Goal: Task Accomplishment & Management: Use online tool/utility

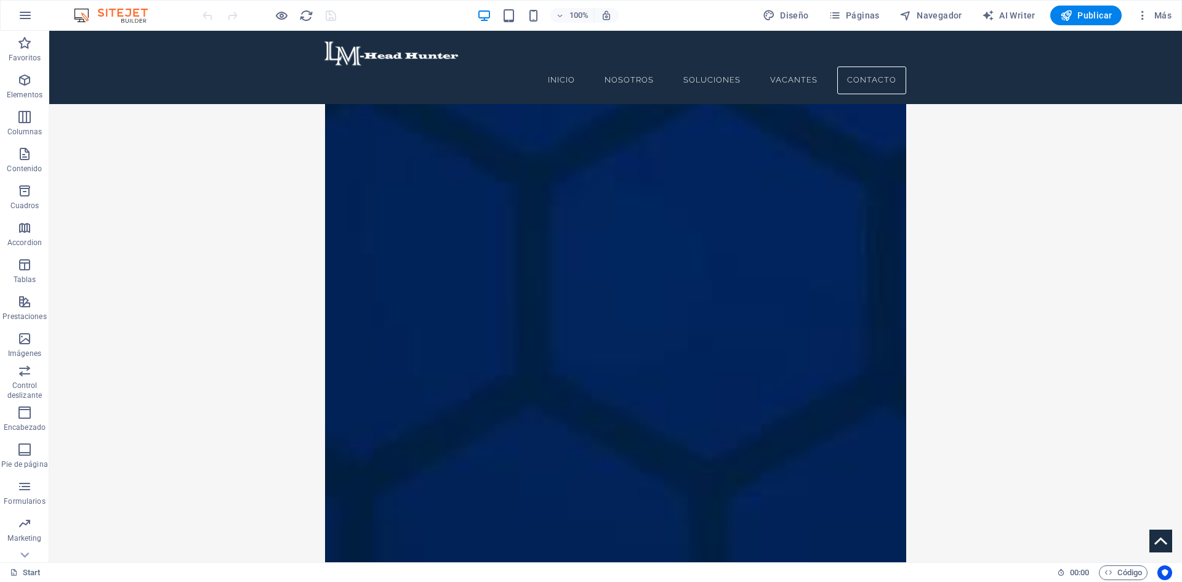
scroll to position [7421, 0]
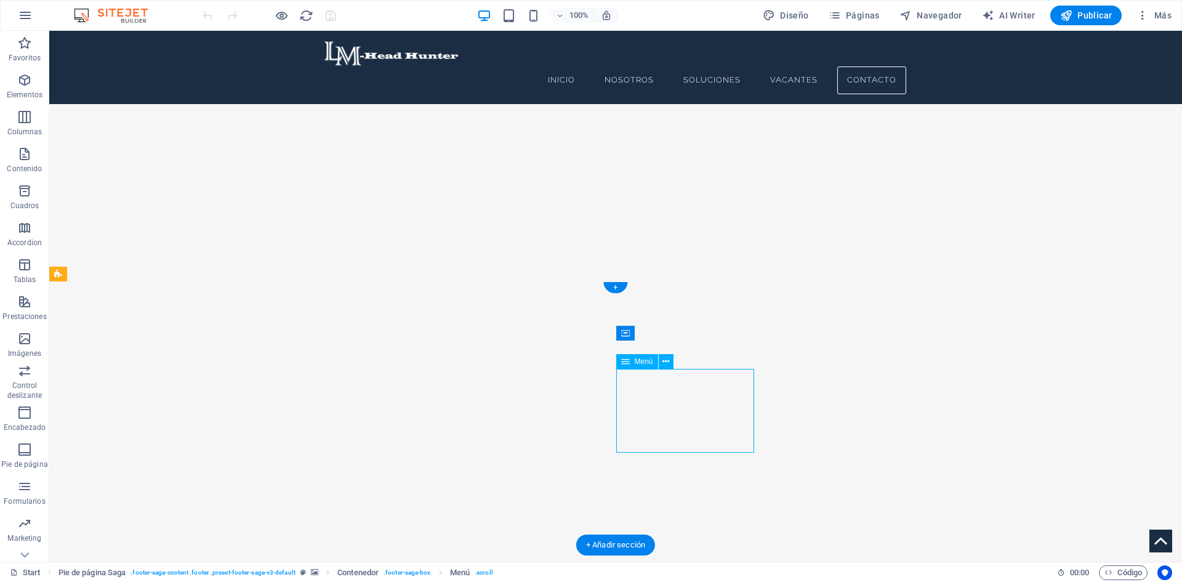
select select
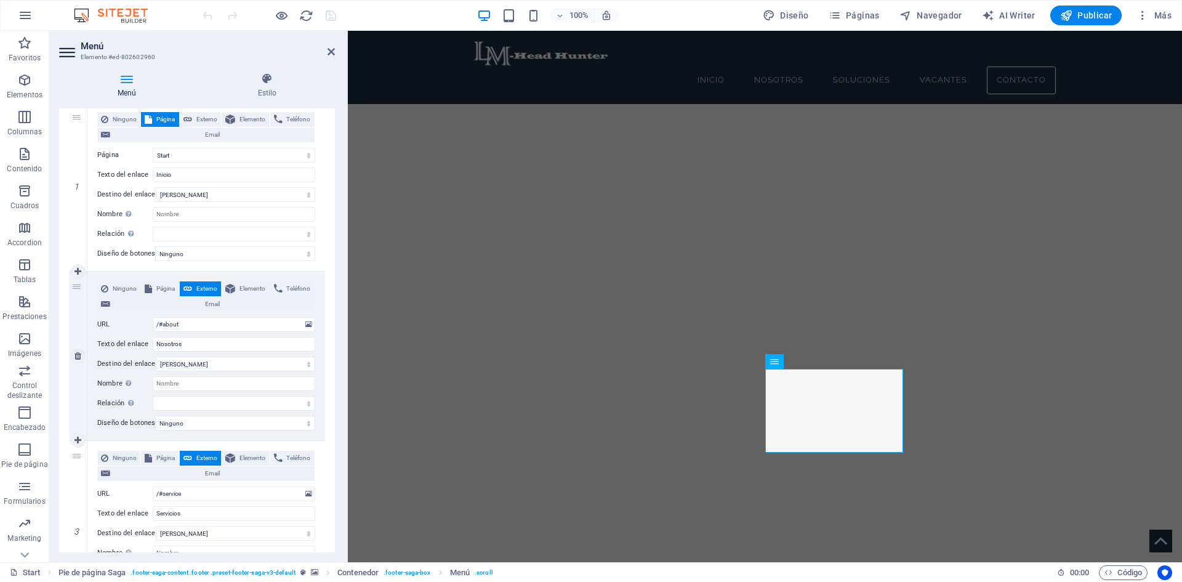
scroll to position [185, 0]
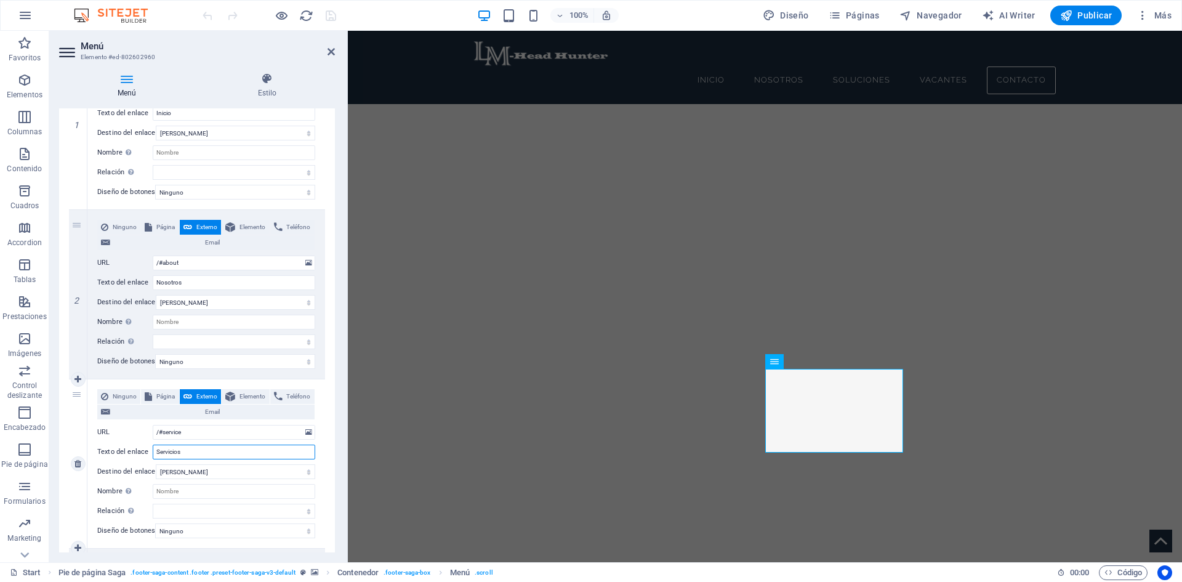
drag, startPoint x: 194, startPoint y: 450, endPoint x: 161, endPoint y: 455, distance: 33.6
click at [161, 455] on input "Servicios" at bounding box center [234, 451] width 162 height 15
type input "Soluciones"
select select
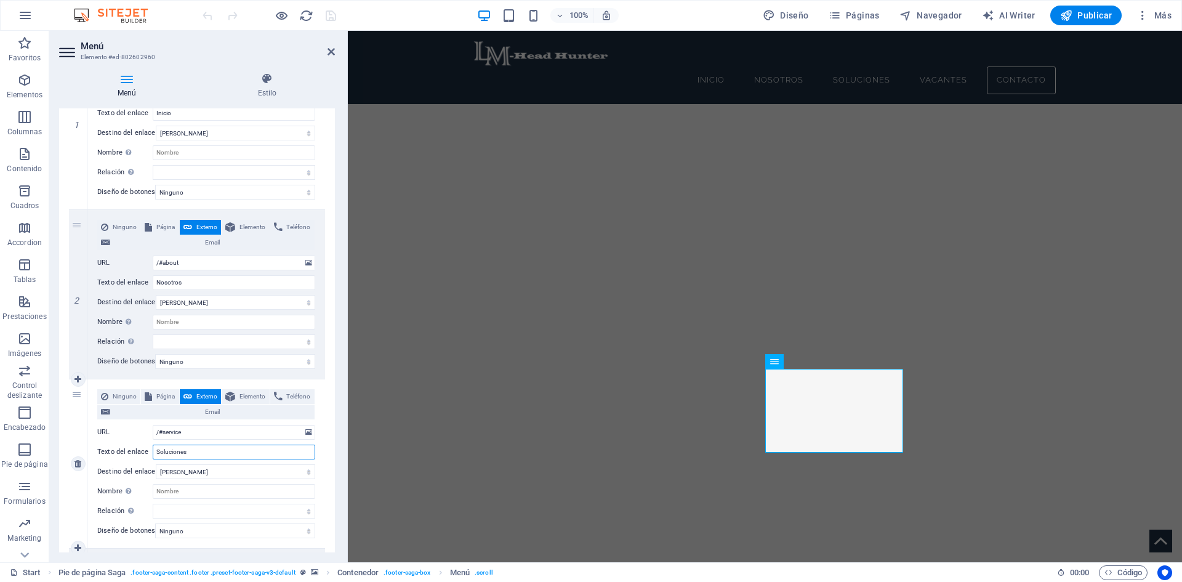
select select
type input "Soluciones"
click at [328, 16] on icon "save" at bounding box center [331, 16] width 14 height 14
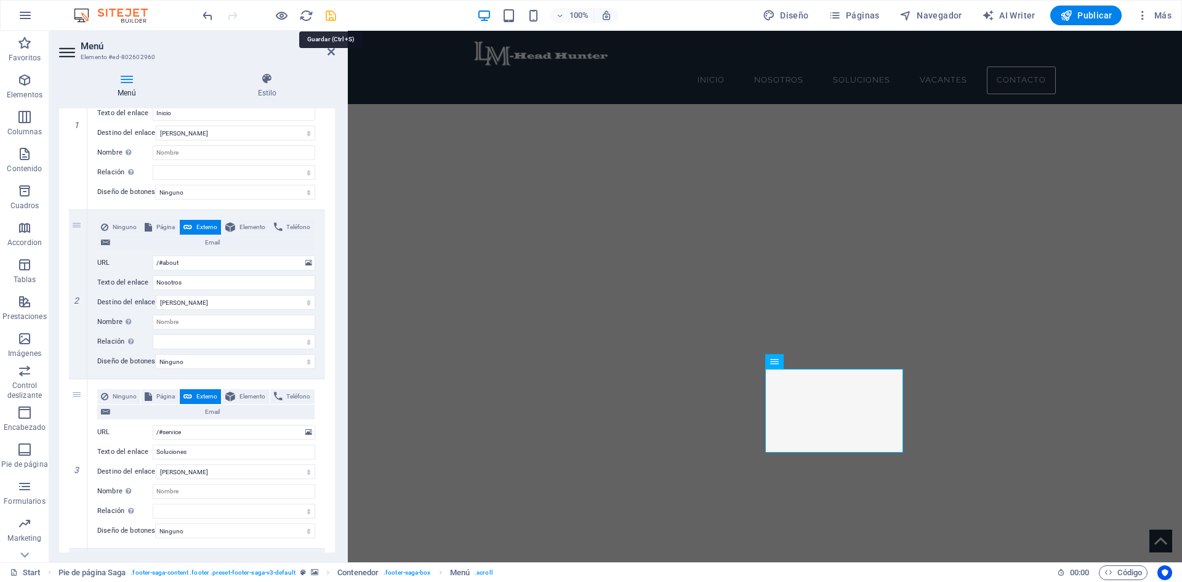
checkbox input "false"
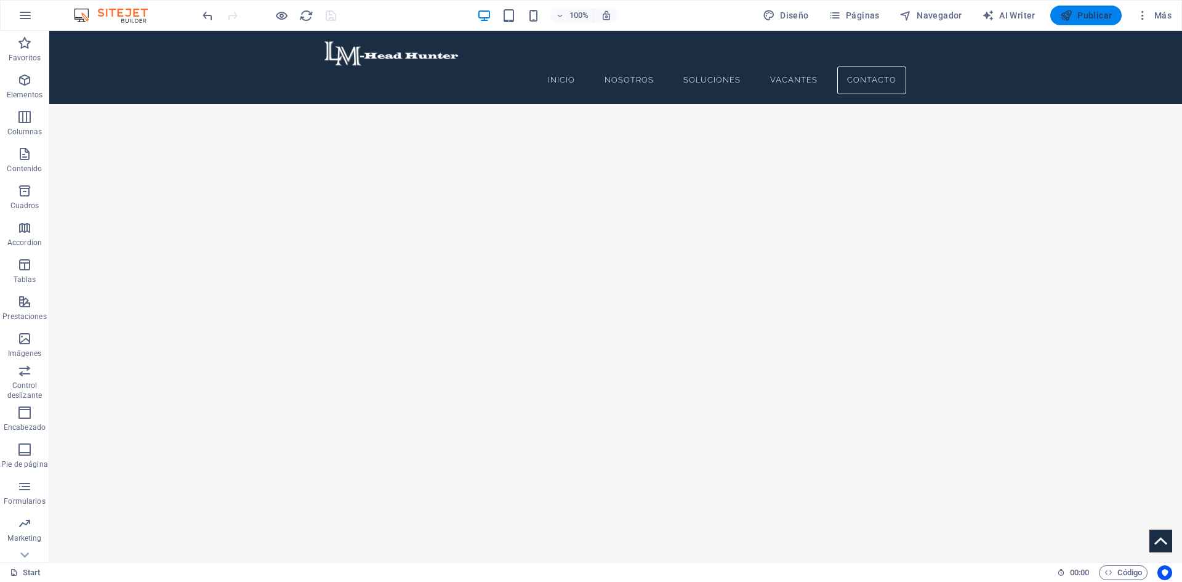
click at [1090, 15] on span "Publicar" at bounding box center [1086, 15] width 52 height 12
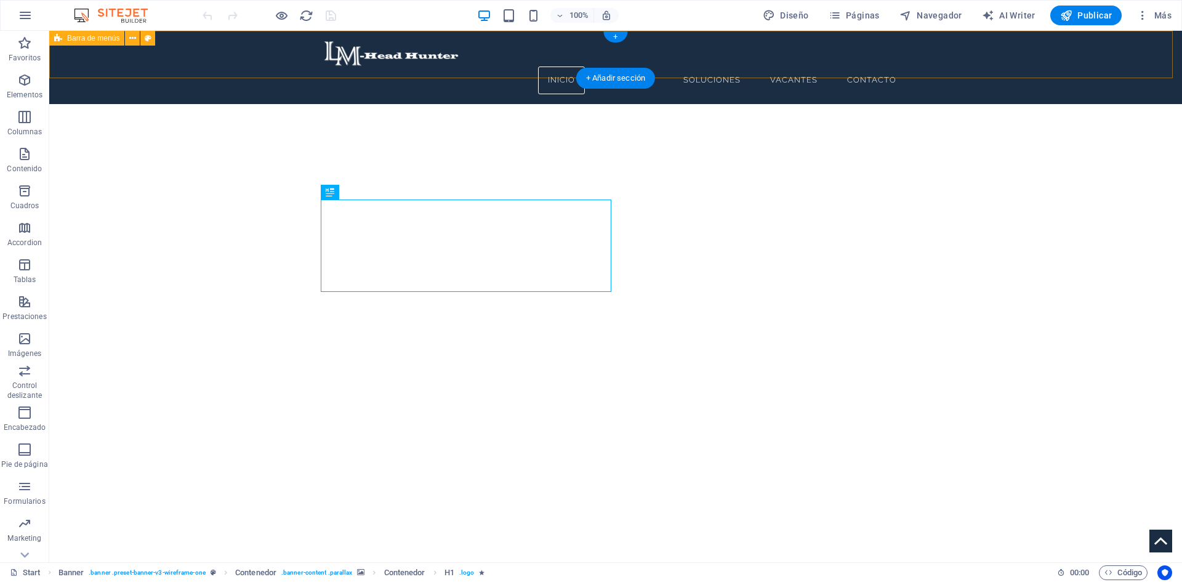
click at [968, 55] on div "Inicio Nosotros Soluciones Vacantes Contacto" at bounding box center [615, 67] width 1132 height 73
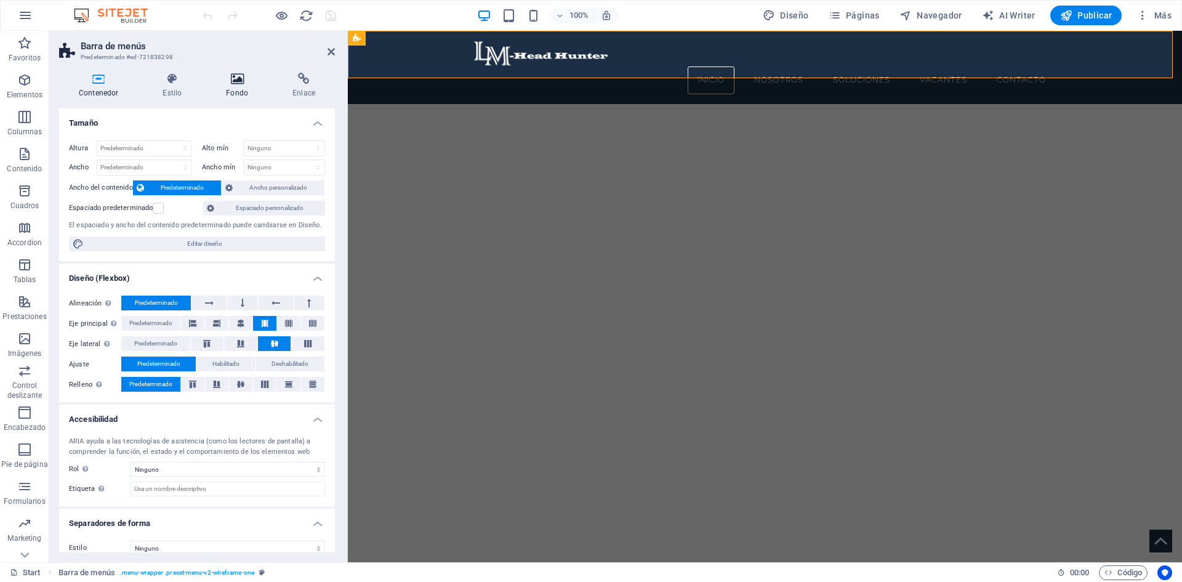
click at [244, 84] on icon at bounding box center [237, 79] width 62 height 12
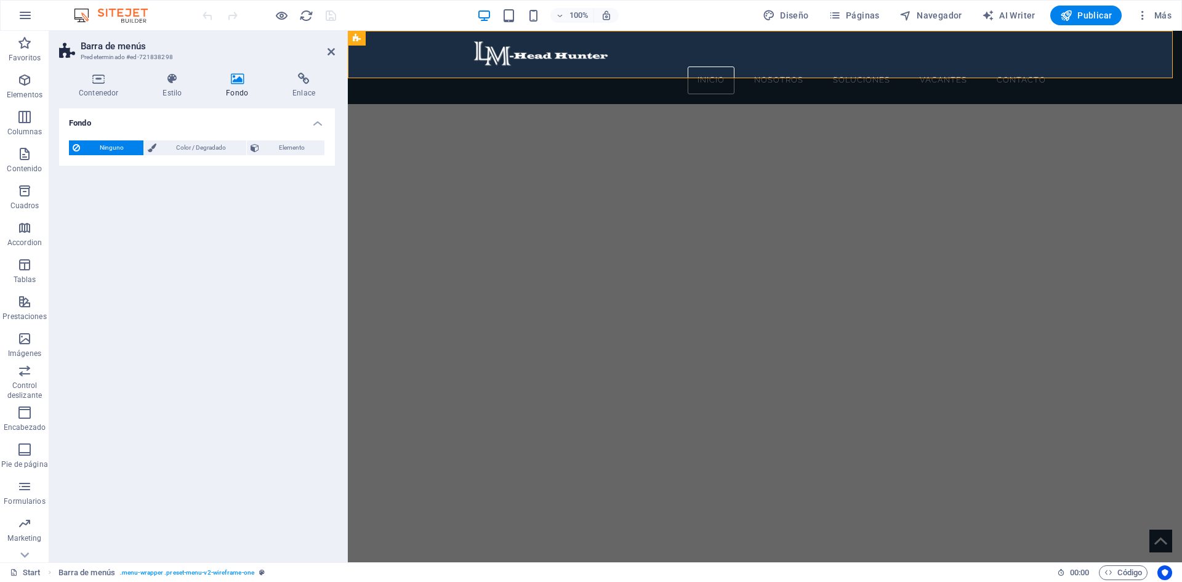
click at [232, 80] on icon at bounding box center [237, 79] width 62 height 12
click at [432, 38] on icon at bounding box center [431, 38] width 7 height 13
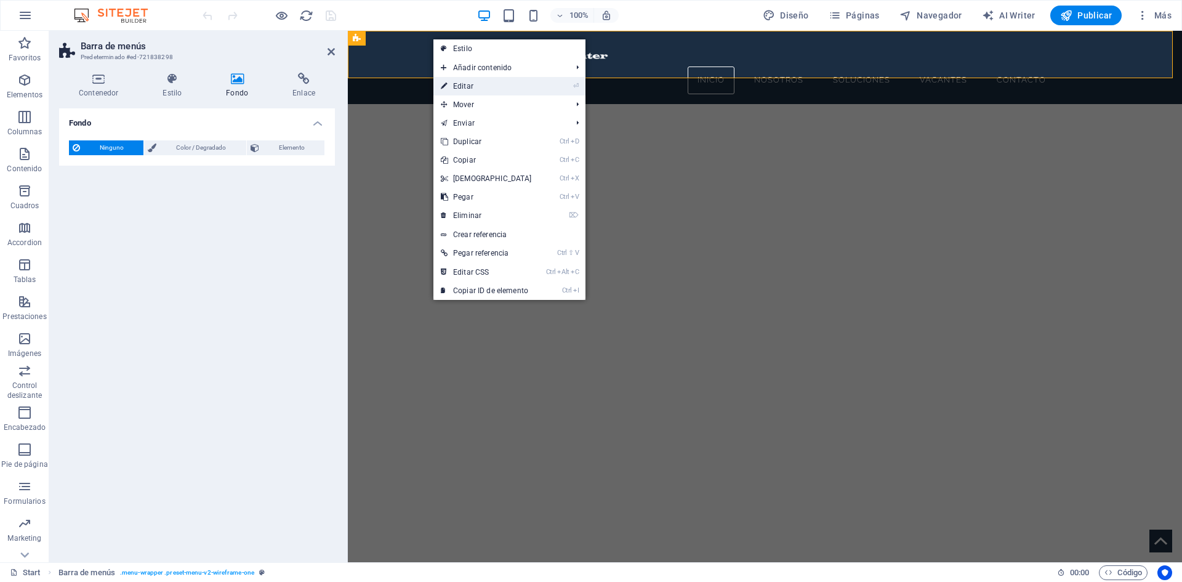
drag, startPoint x: 120, startPoint y: 55, endPoint x: 468, endPoint y: 86, distance: 349.1
click at [468, 86] on link "⏎ Editar" at bounding box center [486, 86] width 106 height 18
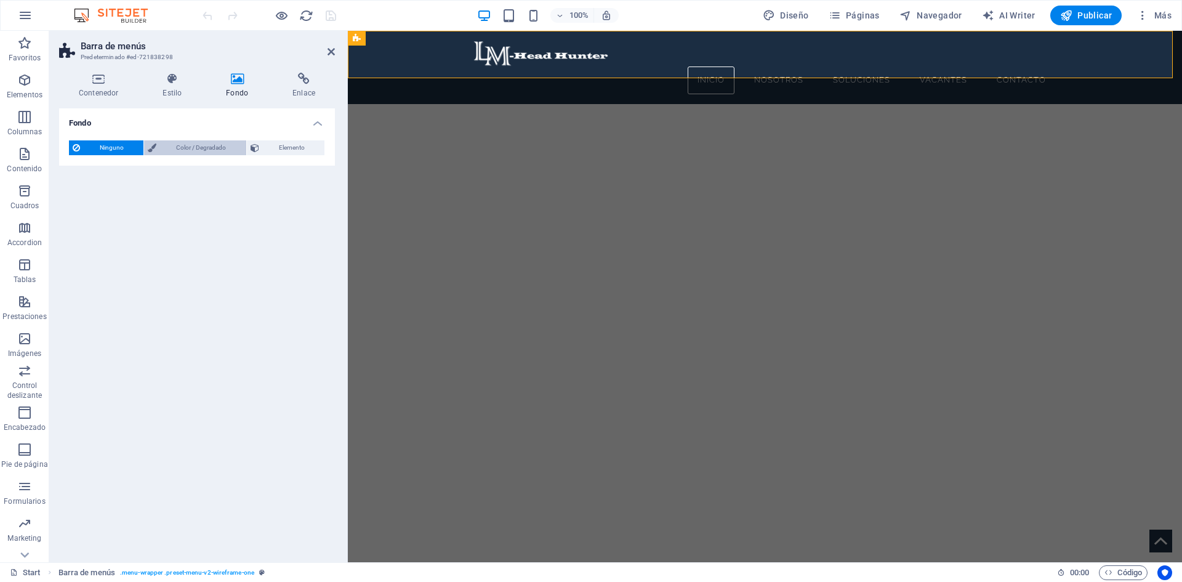
click at [209, 150] on span "Color / Degradado" at bounding box center [201, 147] width 82 height 15
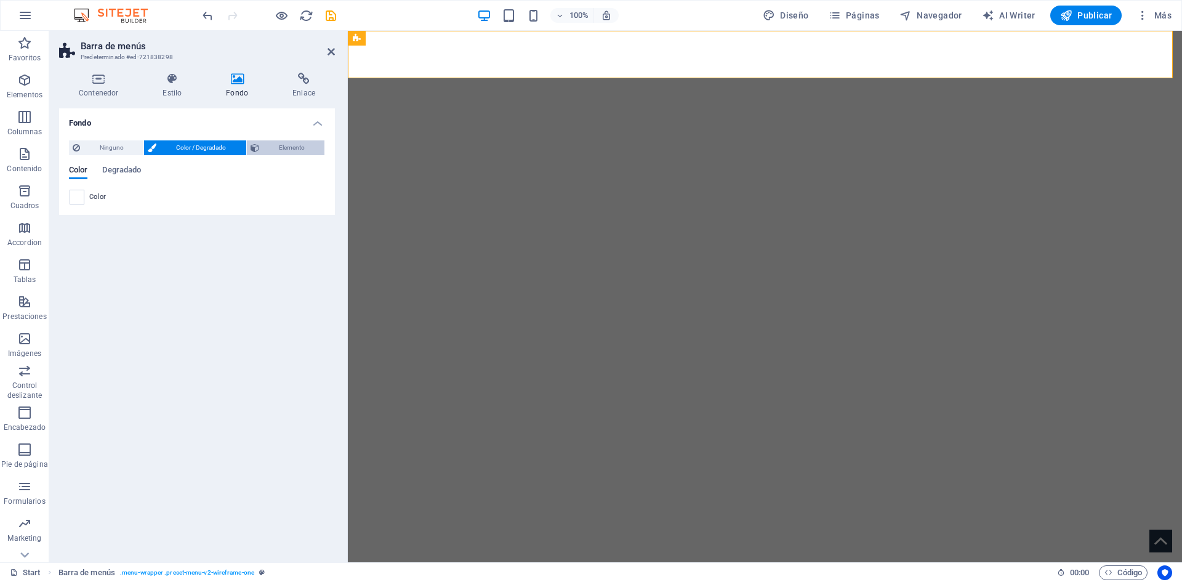
click at [294, 142] on span "Elemento" at bounding box center [292, 147] width 58 height 15
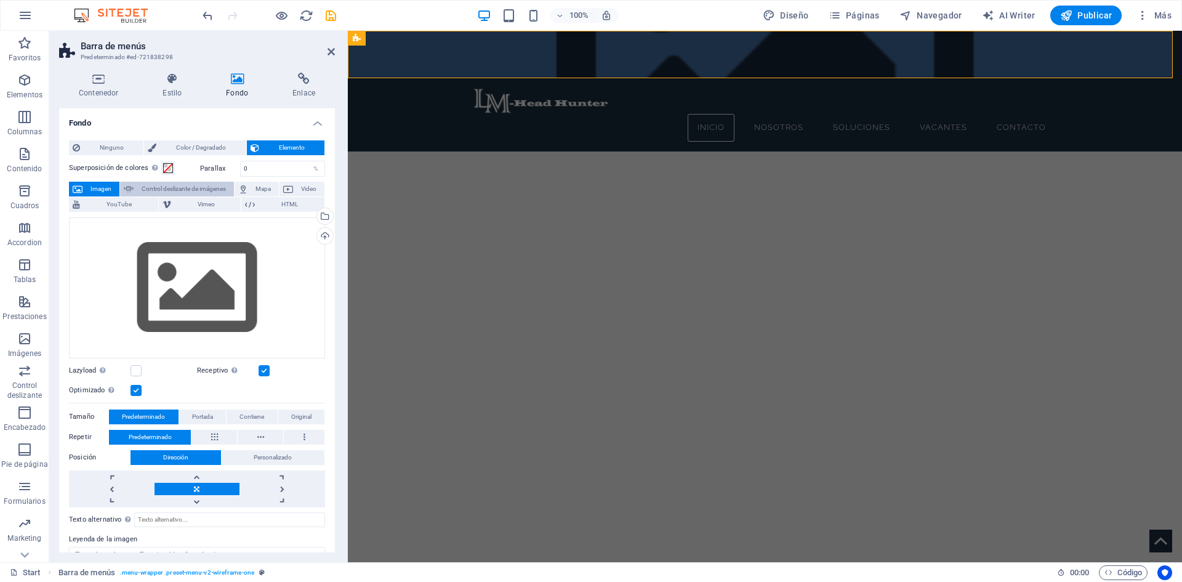
click at [205, 185] on span "Control deslizante de imágenes" at bounding box center [183, 189] width 93 height 15
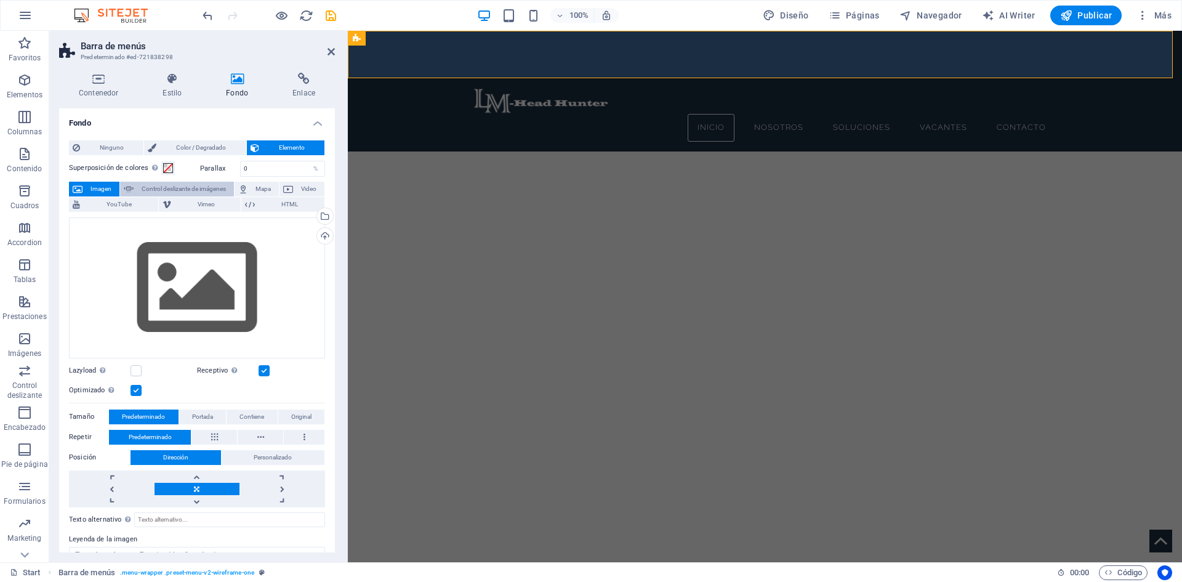
select select "ms"
select select "s"
select select "progressive"
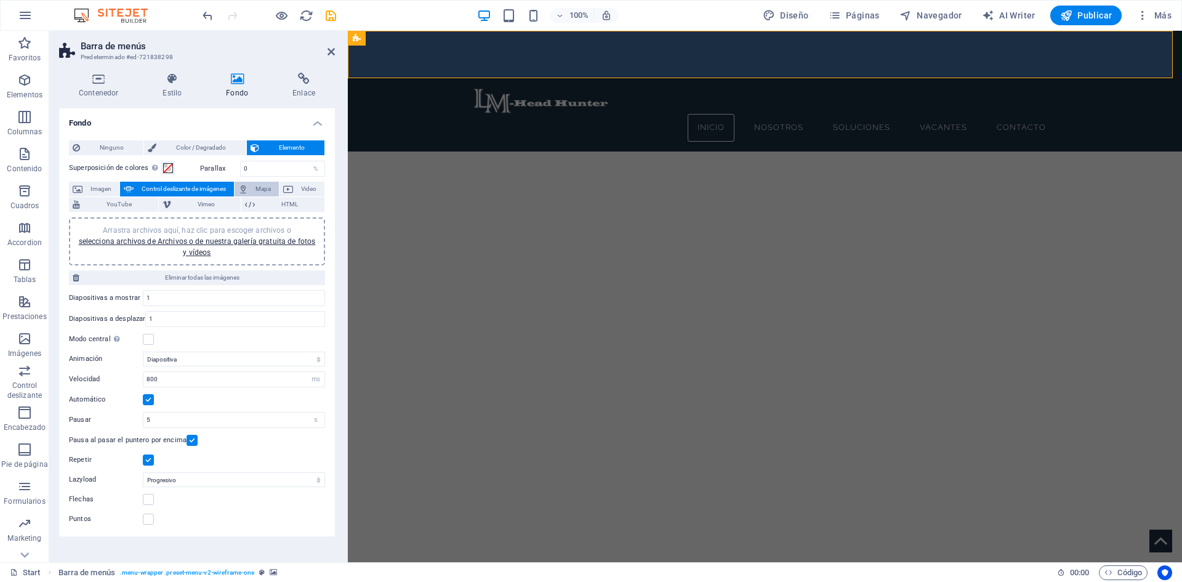
click at [257, 185] on span "Mapa" at bounding box center [264, 189] width 24 height 15
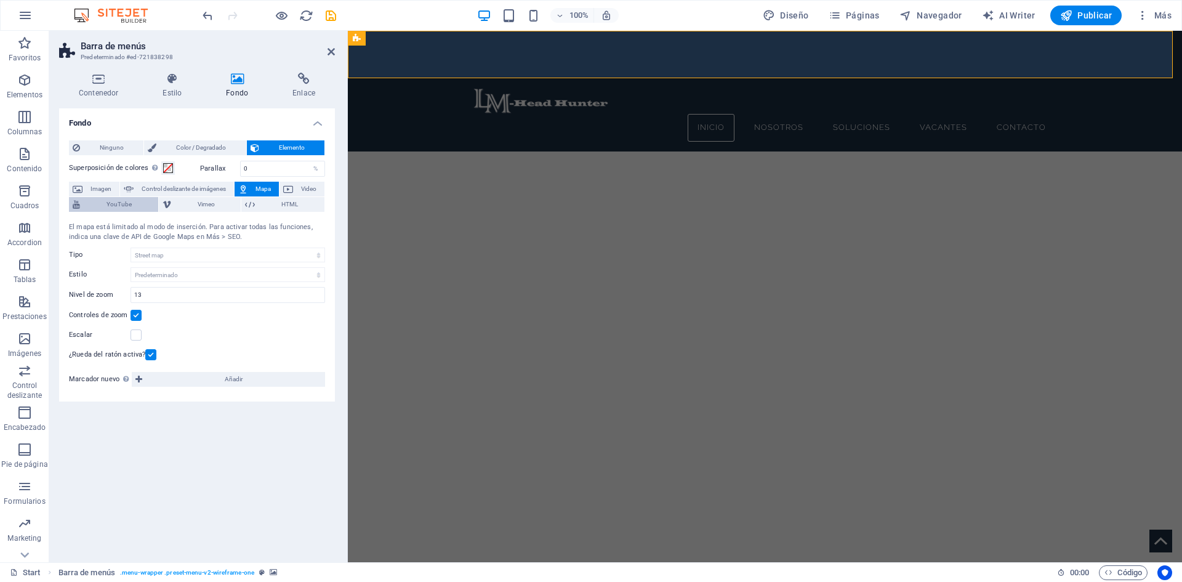
click at [124, 206] on span "YouTube" at bounding box center [119, 204] width 71 height 15
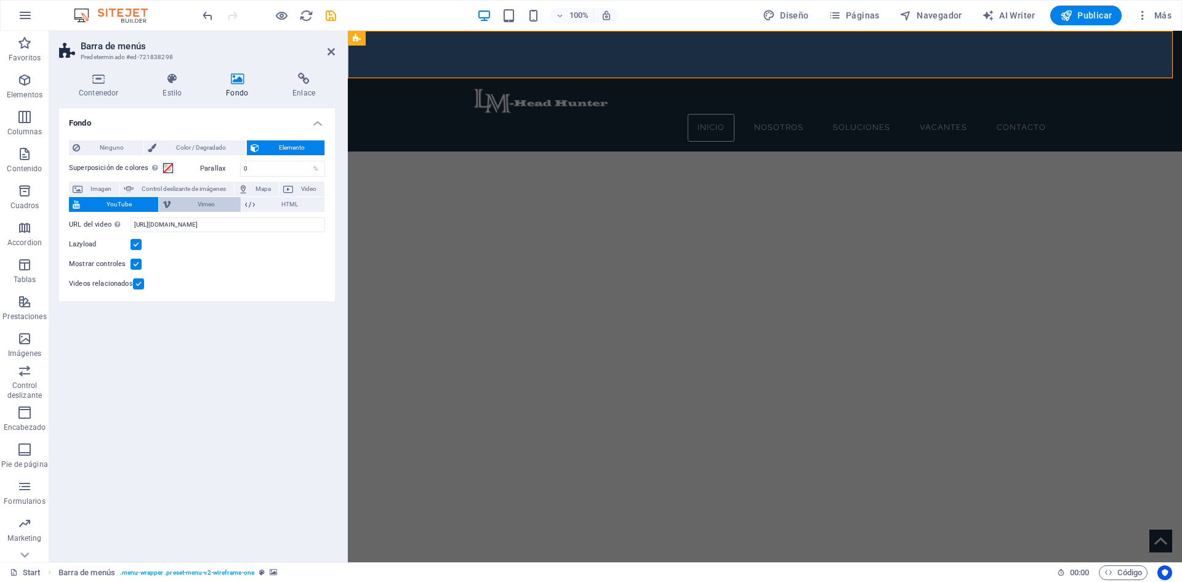
click at [195, 204] on span "Vimeo" at bounding box center [206, 204] width 63 height 15
select select "ar16_9"
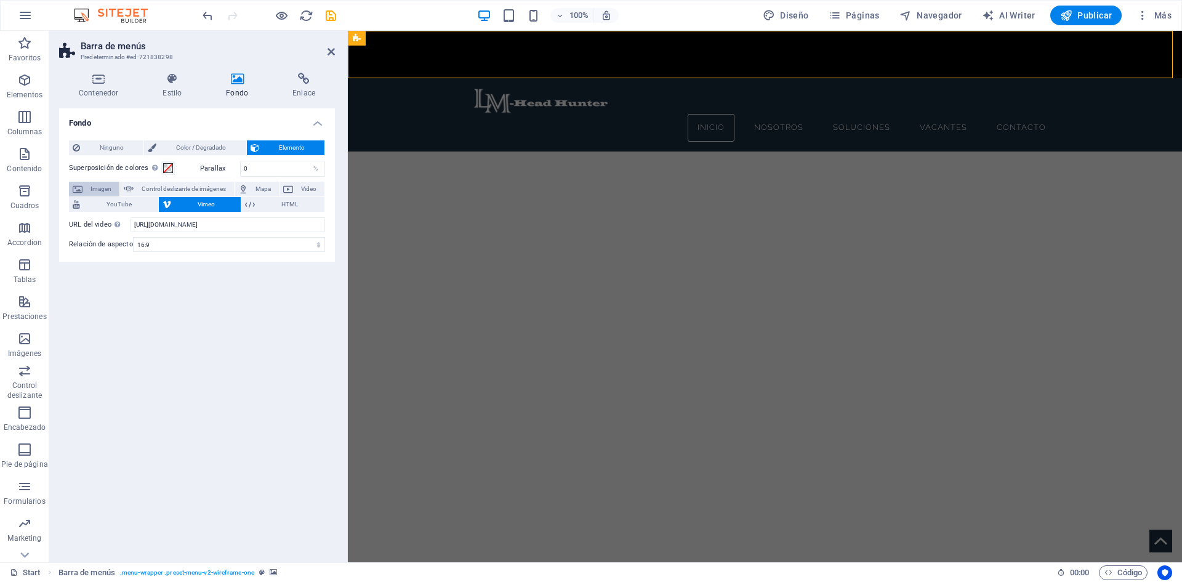
click at [105, 188] on span "Imagen" at bounding box center [101, 189] width 30 height 15
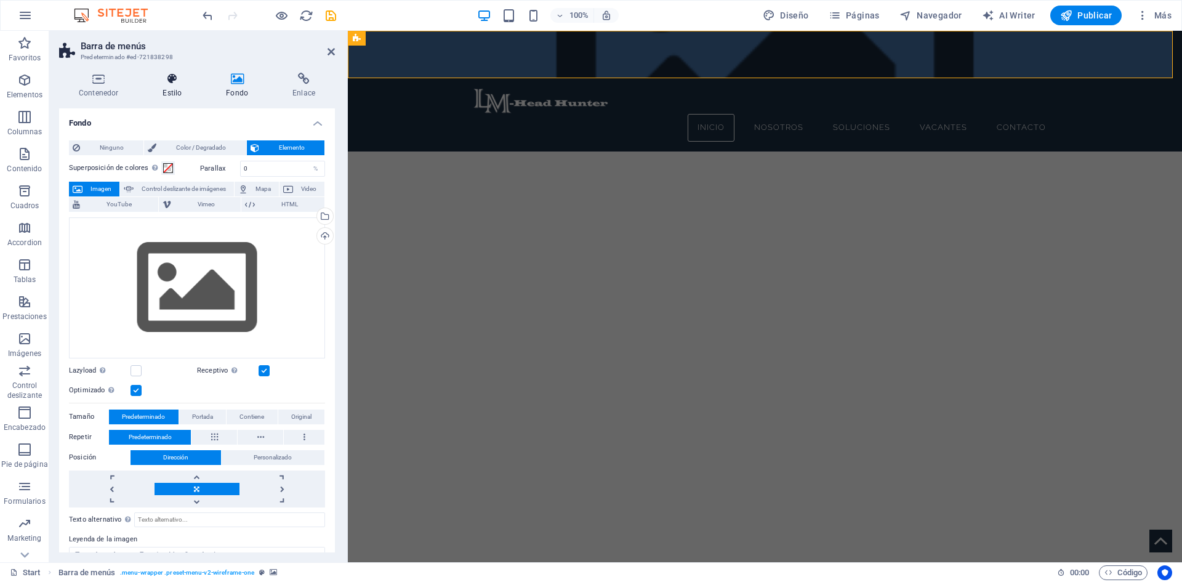
click at [166, 86] on h4 "Estilo" at bounding box center [174, 86] width 63 height 26
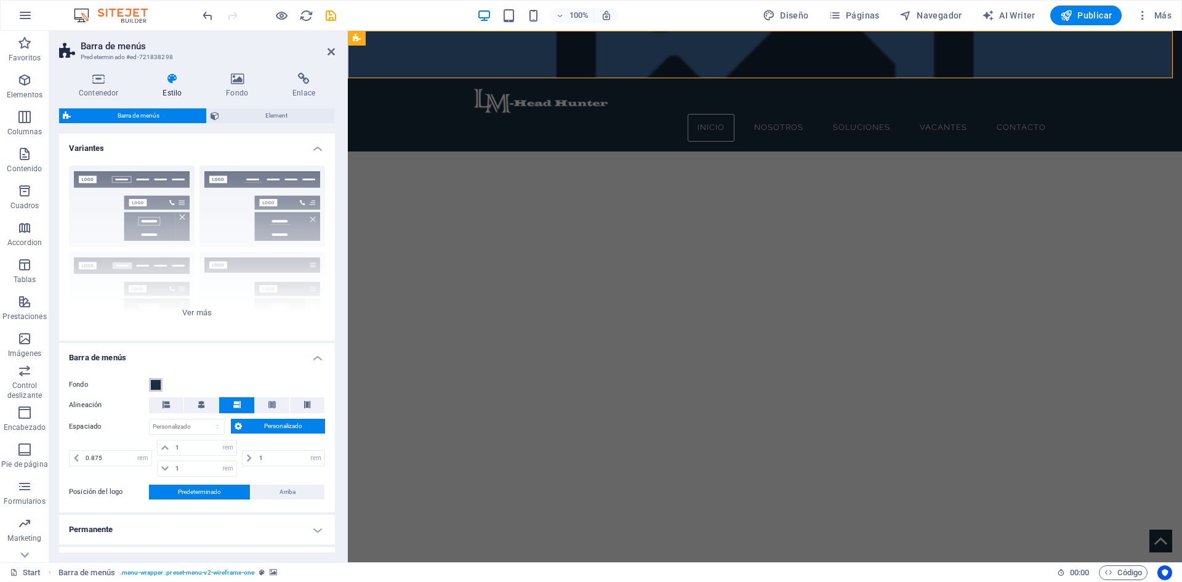
click at [157, 386] on span at bounding box center [156, 385] width 10 height 10
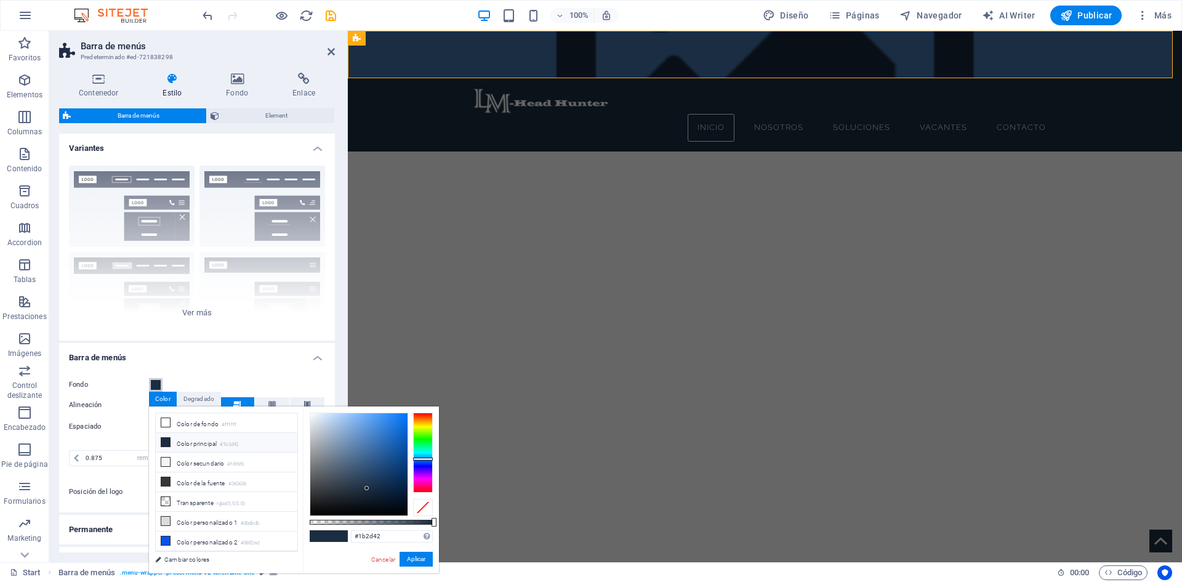
scroll to position [53, 0]
click at [185, 502] on li "Color personalizado 3 #000000" at bounding box center [227, 508] width 142 height 20
type input "#000000"
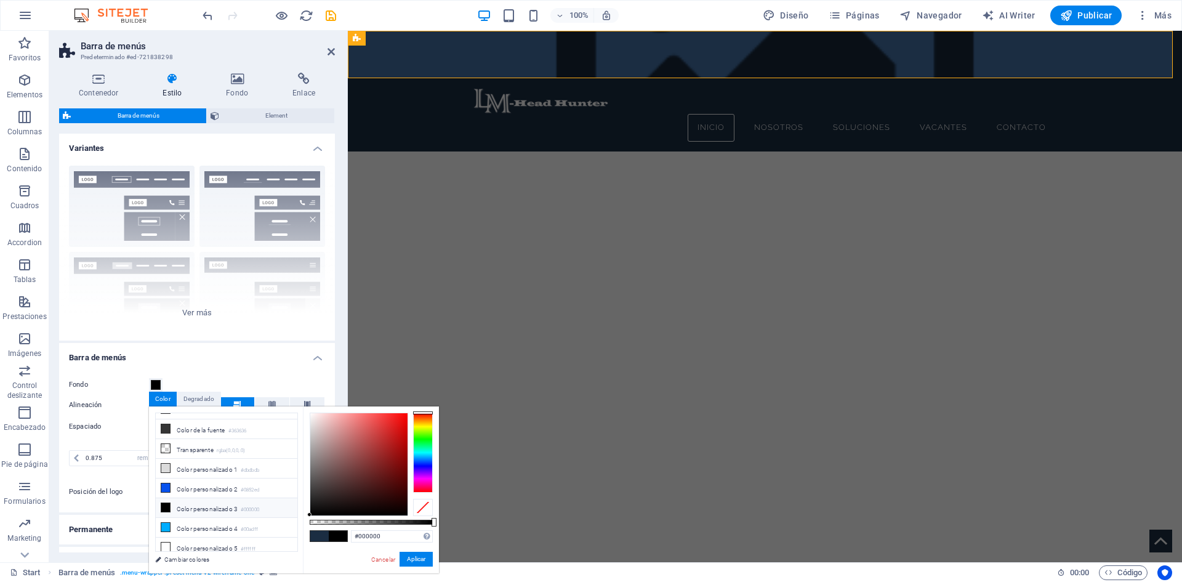
click at [170, 501] on li "Color personalizado 3 #000000" at bounding box center [227, 508] width 142 height 20
drag, startPoint x: 413, startPoint y: 561, endPoint x: 65, endPoint y: 529, distance: 349.2
click at [413, 561] on button "Aplicar" at bounding box center [415, 558] width 33 height 15
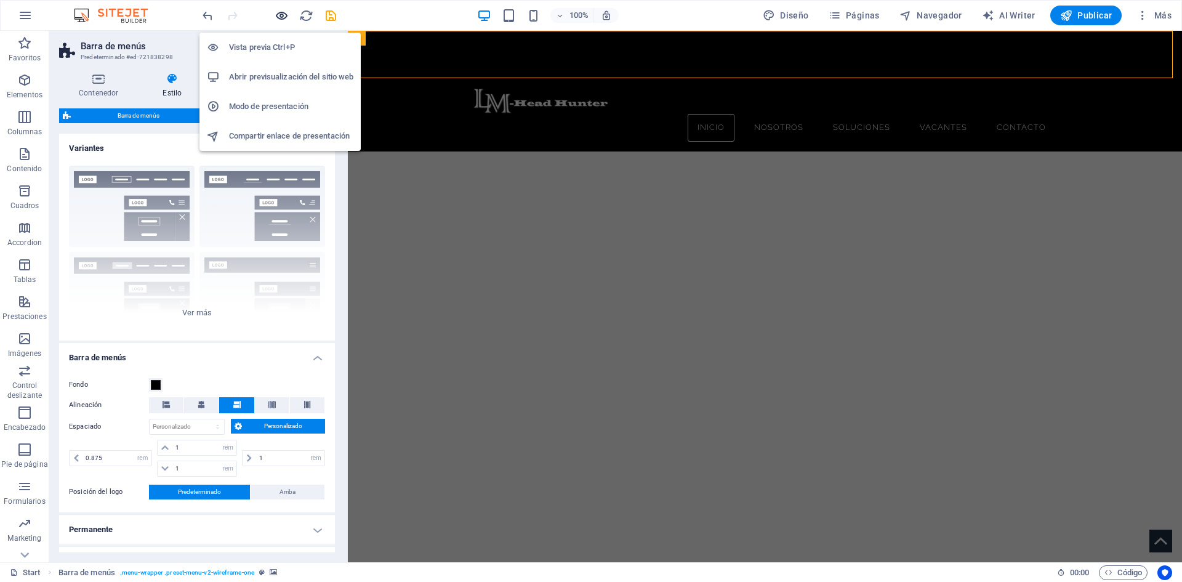
click at [280, 14] on icon "button" at bounding box center [281, 16] width 14 height 14
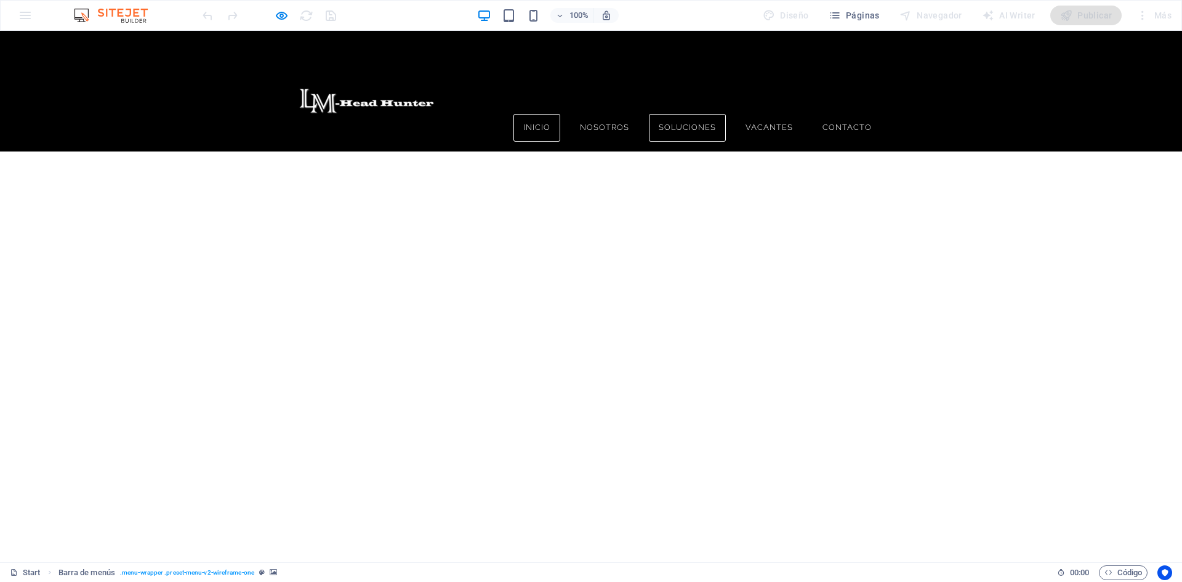
click at [689, 114] on link "Soluciones" at bounding box center [687, 128] width 77 height 28
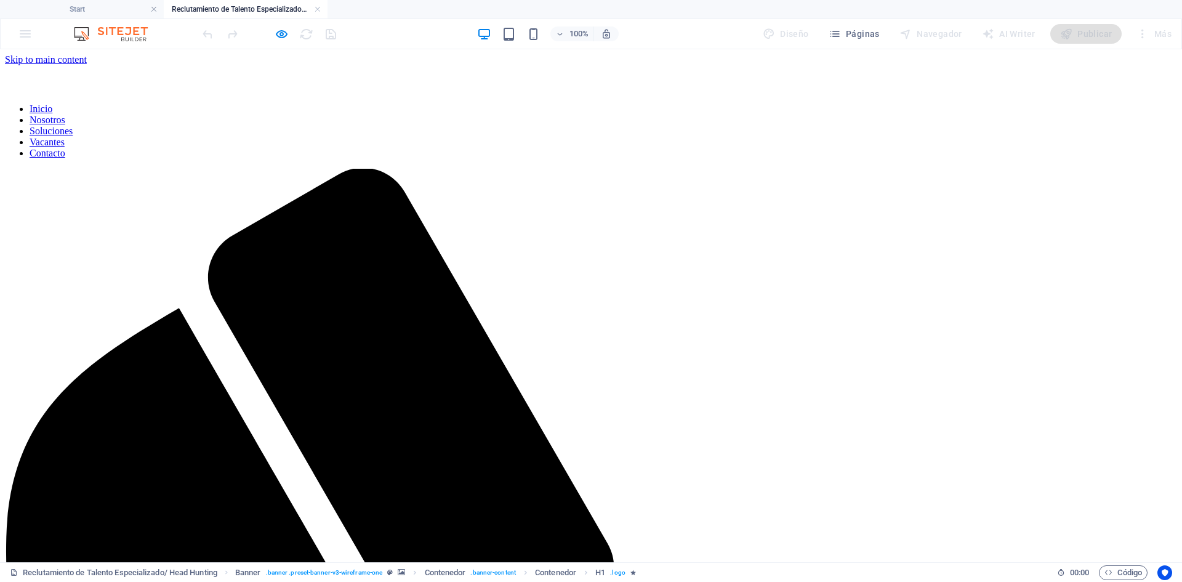
scroll to position [0, 0]
click at [862, 103] on nav "Inicio Nosotros Soluciones Vacantes Contacto" at bounding box center [591, 130] width 1172 height 55
click at [840, 103] on nav "Inicio Nosotros Soluciones Vacantes Contacto" at bounding box center [591, 130] width 1172 height 55
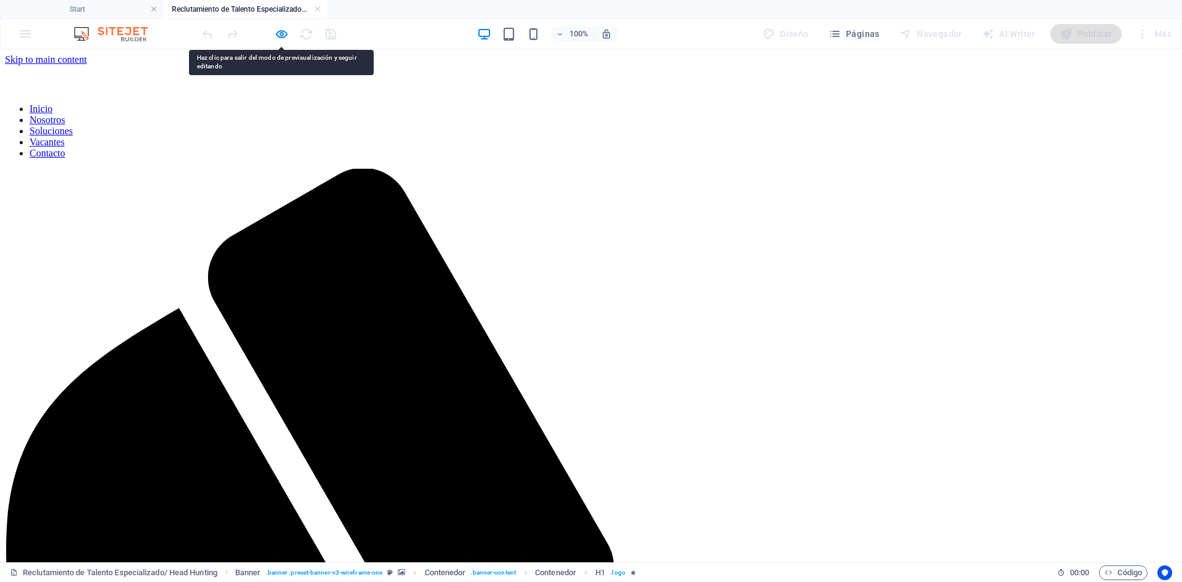
click at [842, 103] on nav "Inicio Nosotros Soluciones Vacantes Contacto" at bounding box center [591, 130] width 1172 height 55
click at [282, 33] on icon "button" at bounding box center [281, 34] width 14 height 14
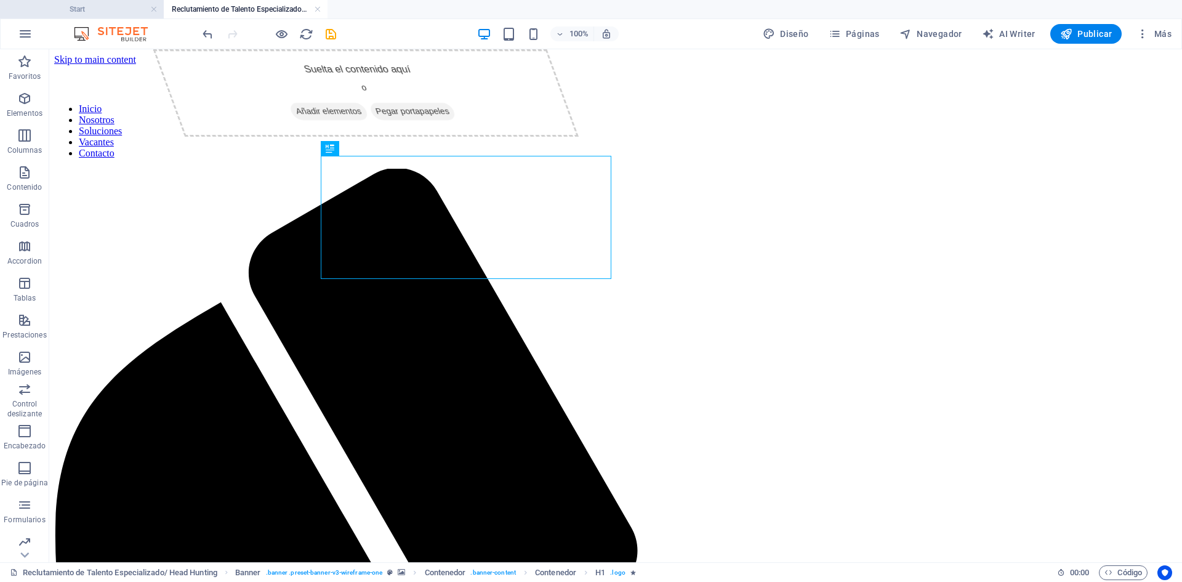
click at [78, 5] on h4 "Start" at bounding box center [82, 9] width 164 height 14
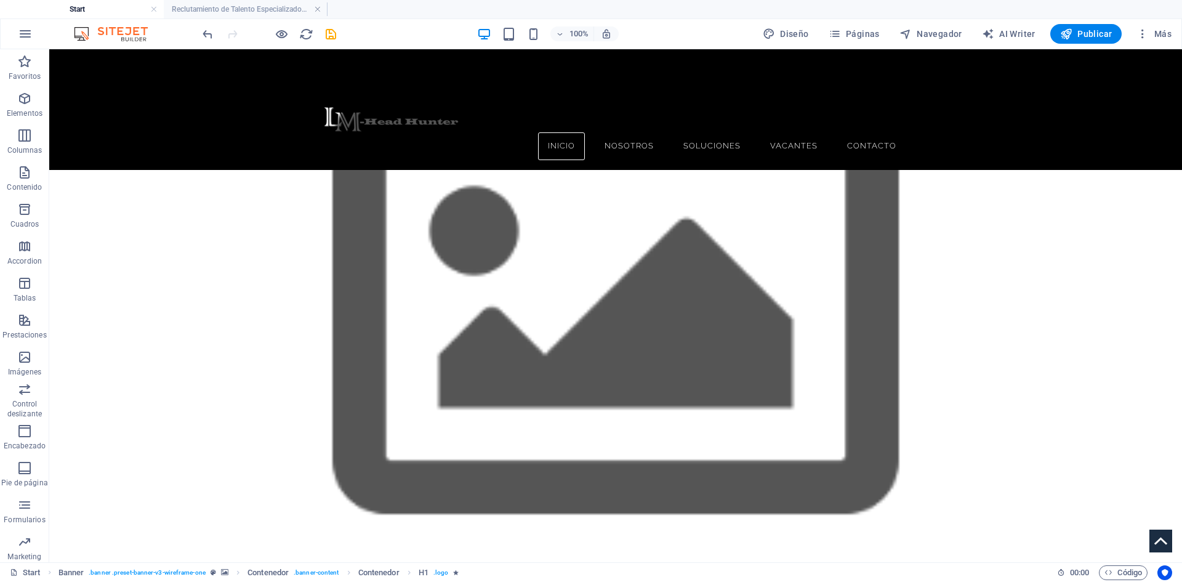
scroll to position [2510, 0]
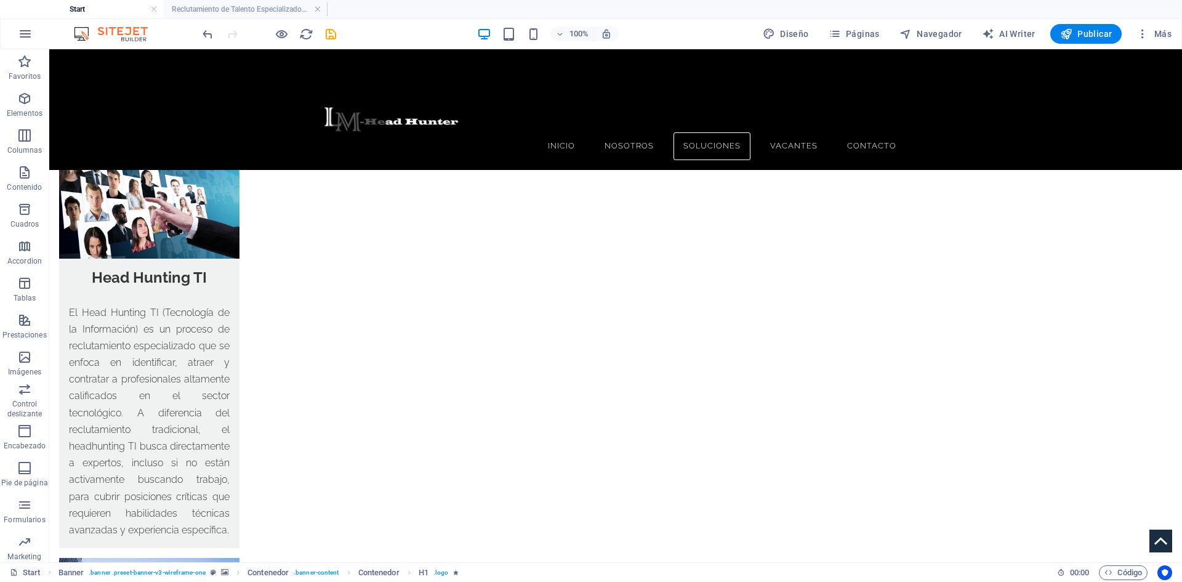
click at [170, 78] on figure at bounding box center [615, 109] width 1132 height 121
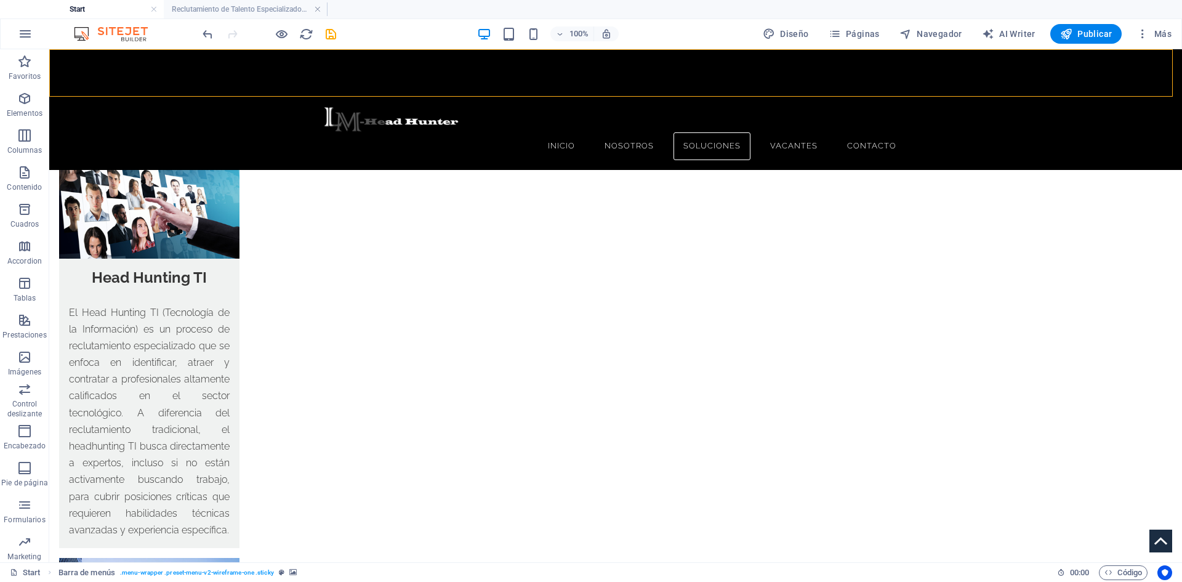
click at [170, 78] on figure at bounding box center [615, 109] width 1132 height 121
select select "rem"
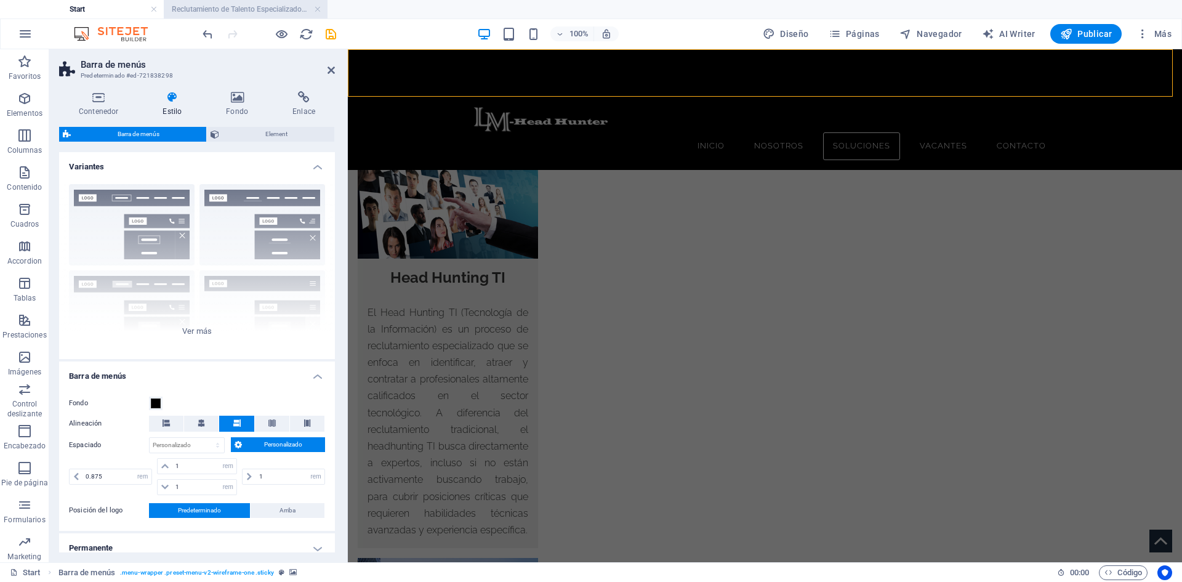
click at [263, 9] on h4 "Reclutamiento de Talento Especializado/ Head Hunting" at bounding box center [246, 9] width 164 height 14
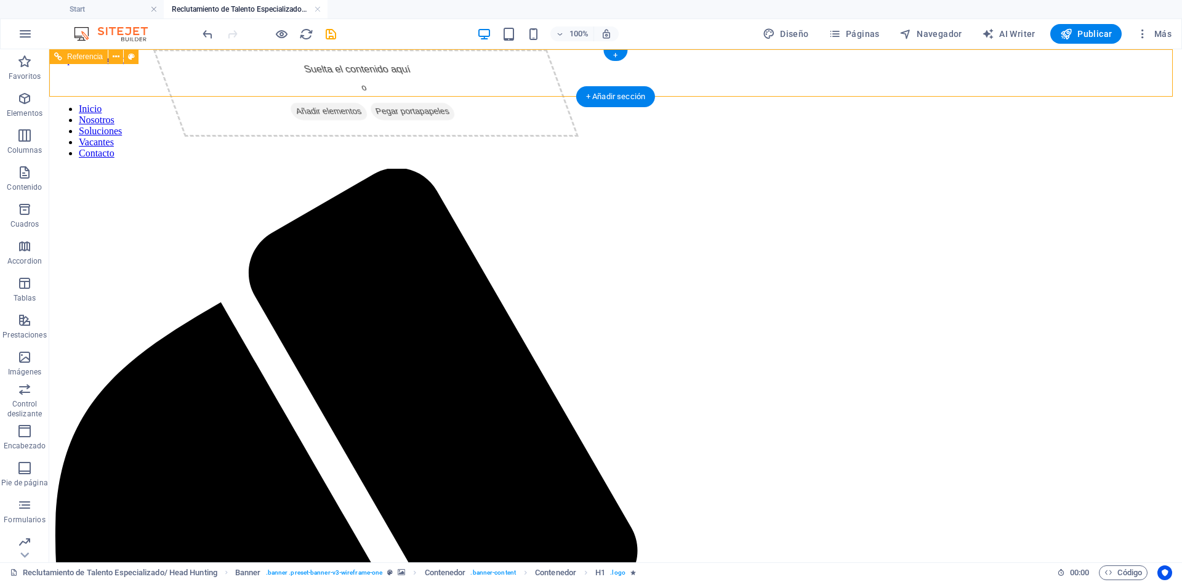
select select "rem"
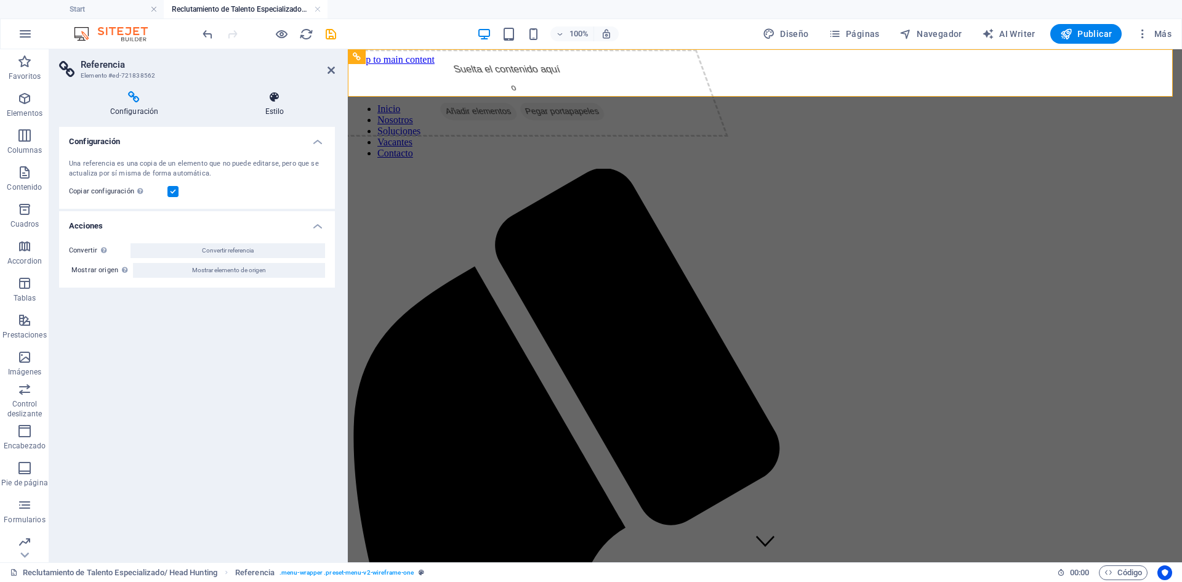
click at [280, 99] on icon at bounding box center [274, 97] width 121 height 12
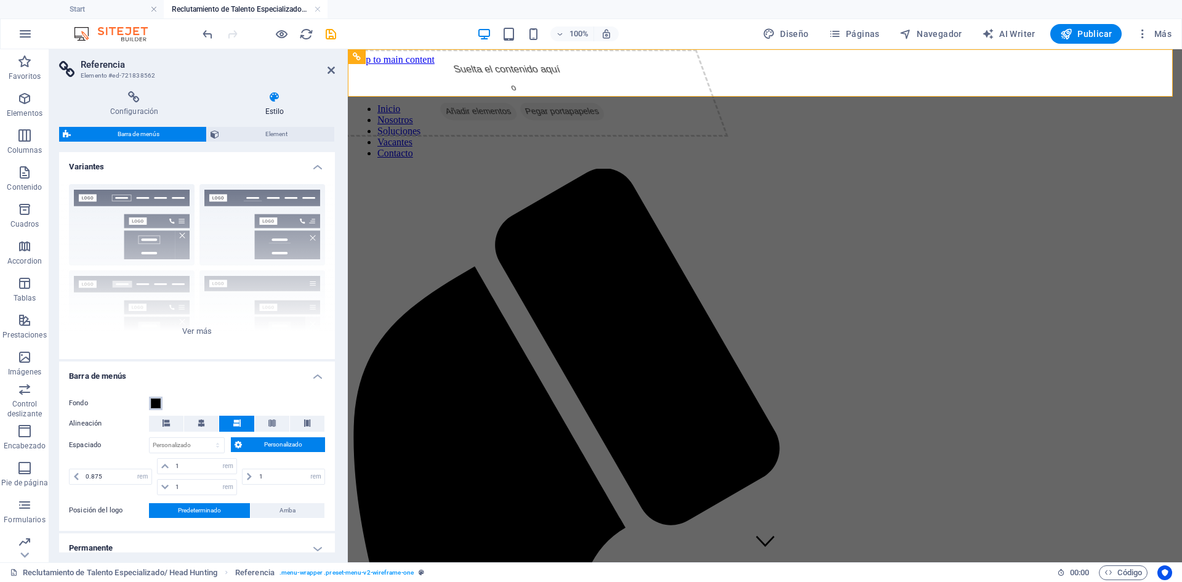
click at [153, 404] on span at bounding box center [156, 403] width 10 height 10
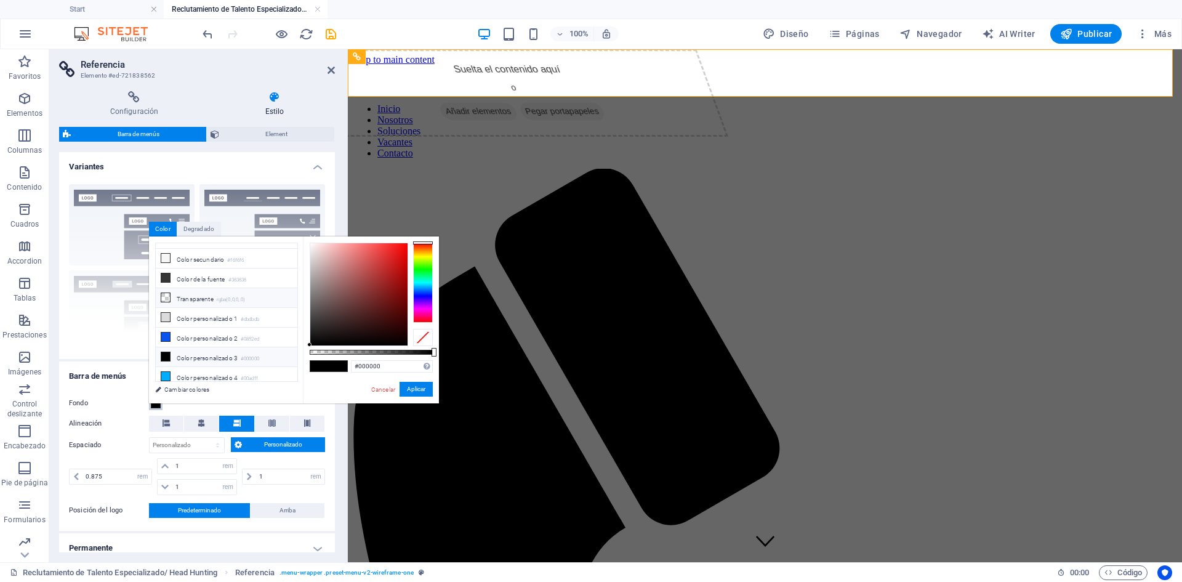
scroll to position [53, 0]
click at [188, 329] on li "Color personalizado 3 #000000" at bounding box center [227, 338] width 142 height 20
click at [167, 333] on icon at bounding box center [165, 337] width 9 height 9
click at [416, 388] on button "Aplicar" at bounding box center [415, 389] width 33 height 15
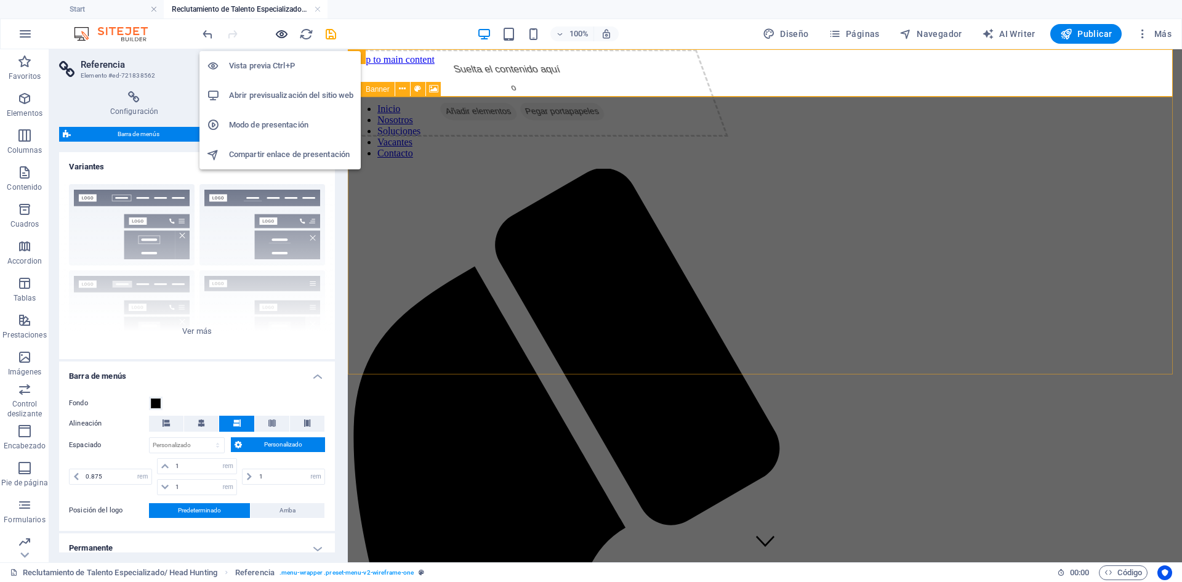
click at [279, 34] on icon "button" at bounding box center [281, 34] width 14 height 14
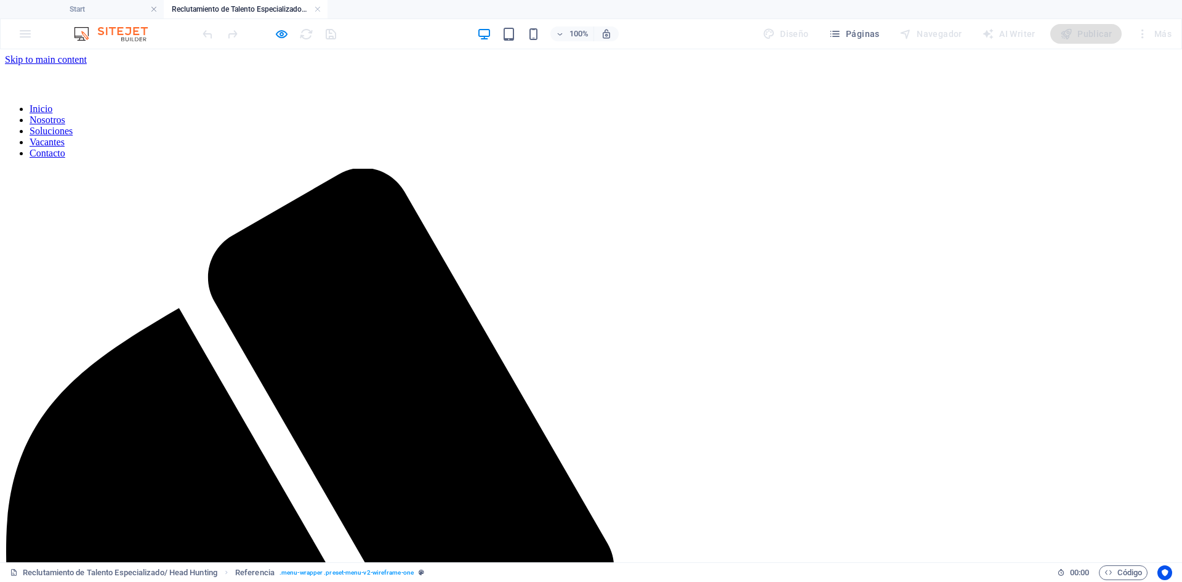
click at [218, 10] on h4 "Reclutamiento de Talento Especializado/ Head Hunting" at bounding box center [246, 9] width 164 height 14
click at [231, 4] on h4 "Reclutamiento de Talento Especializado/ Head Hunting" at bounding box center [246, 9] width 164 height 14
click at [116, 4] on h4 "Start" at bounding box center [82, 9] width 164 height 14
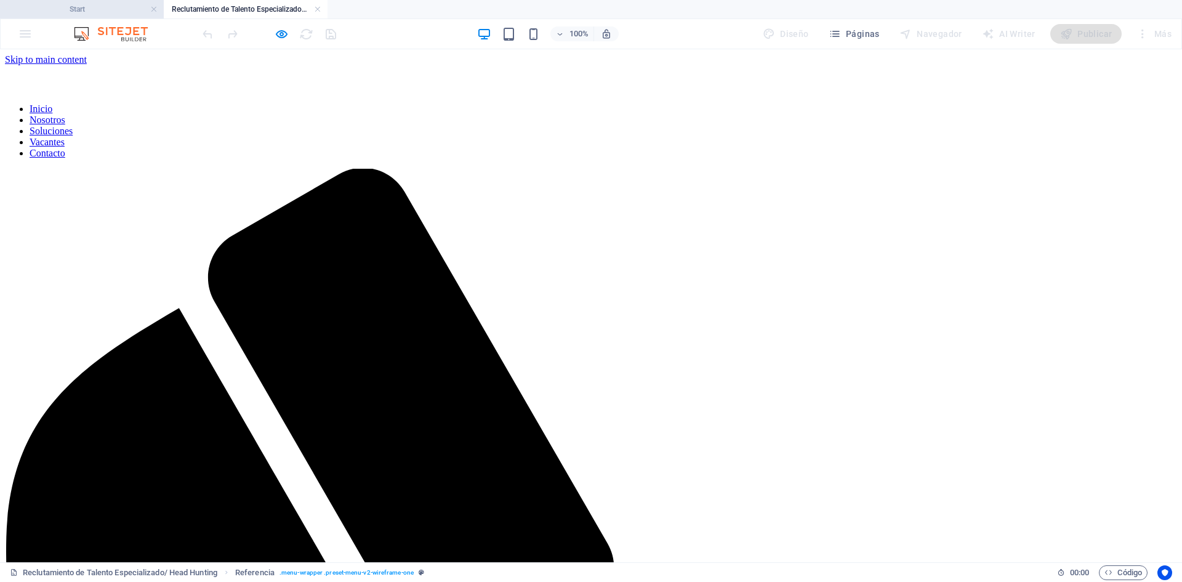
scroll to position [2510, 0]
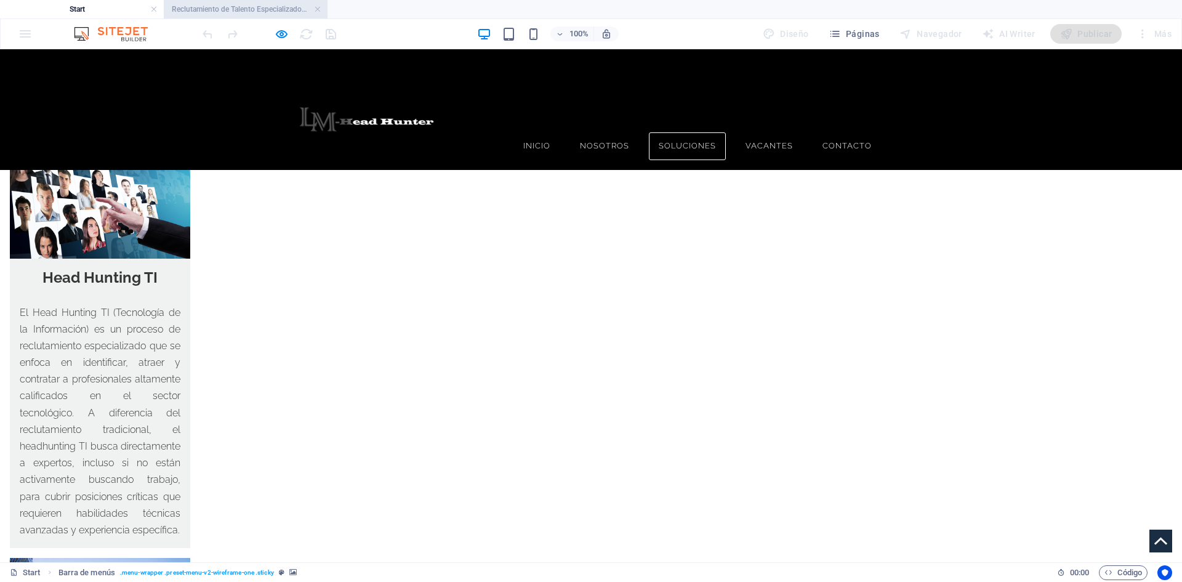
click at [260, 8] on h4 "Reclutamiento de Talento Especializado/ Head Hunting" at bounding box center [246, 9] width 164 height 14
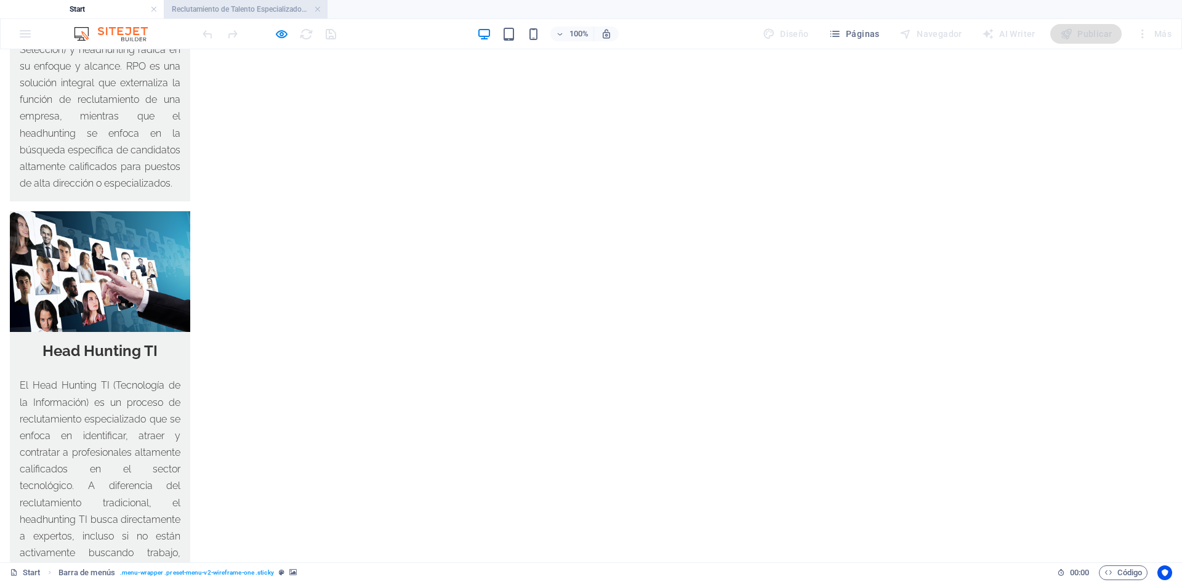
scroll to position [0, 0]
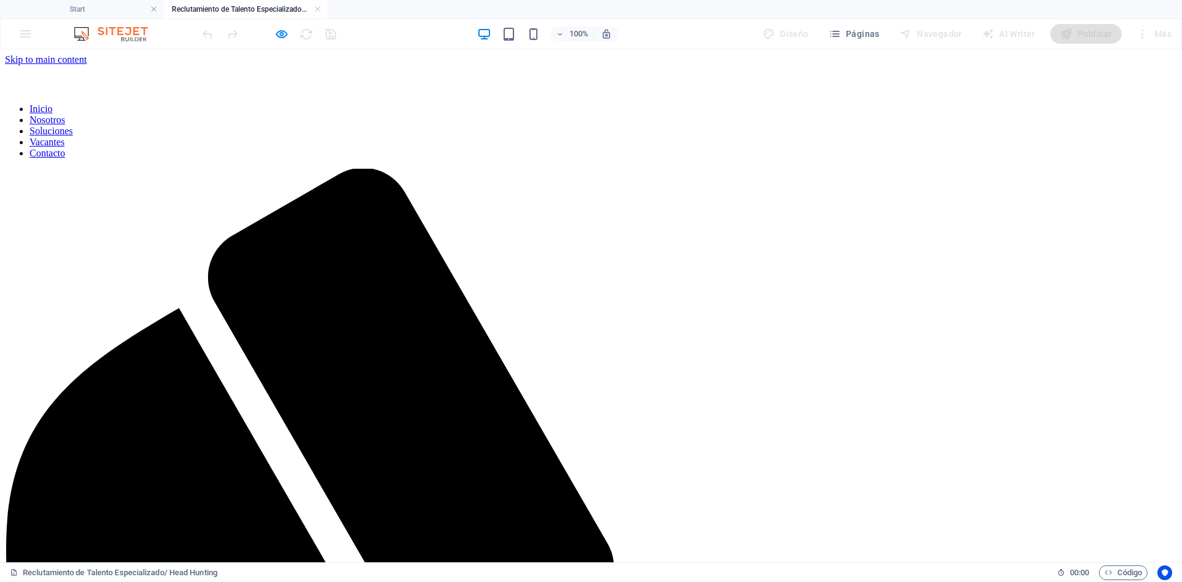
click at [505, 103] on ul "Inicio Nosotros Soluciones Vacantes Contacto" at bounding box center [591, 130] width 1172 height 55
click at [501, 103] on ul "Inicio Nosotros Soluciones Vacantes Contacto" at bounding box center [591, 130] width 1172 height 55
click at [476, 103] on ul "Inicio Nosotros Soluciones Vacantes Contacto" at bounding box center [591, 130] width 1172 height 55
click at [281, 36] on icon "button" at bounding box center [281, 34] width 14 height 14
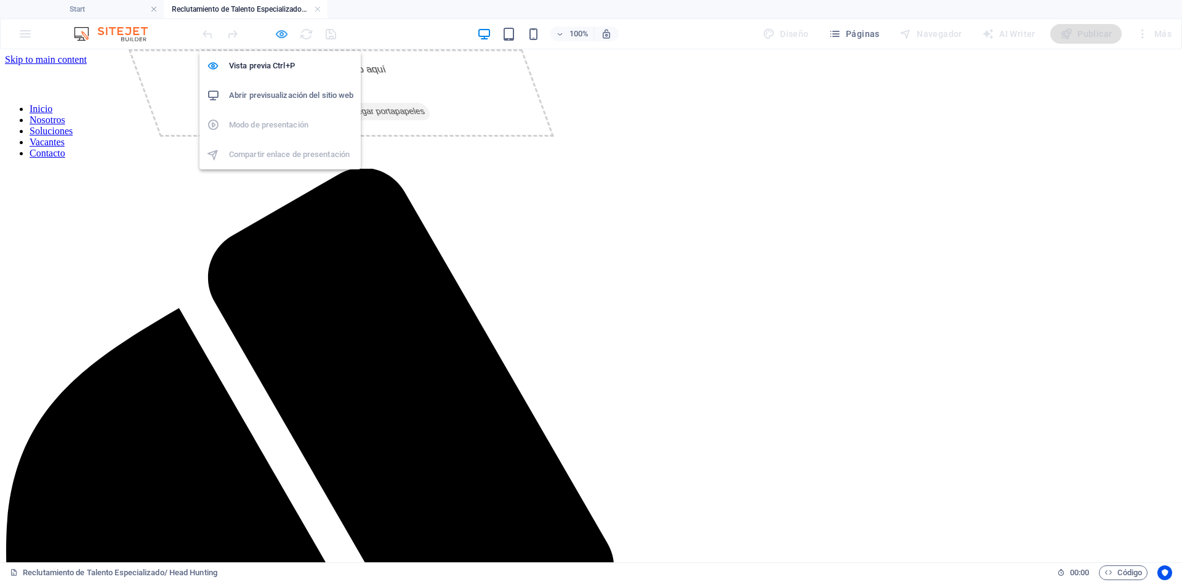
select select "rem"
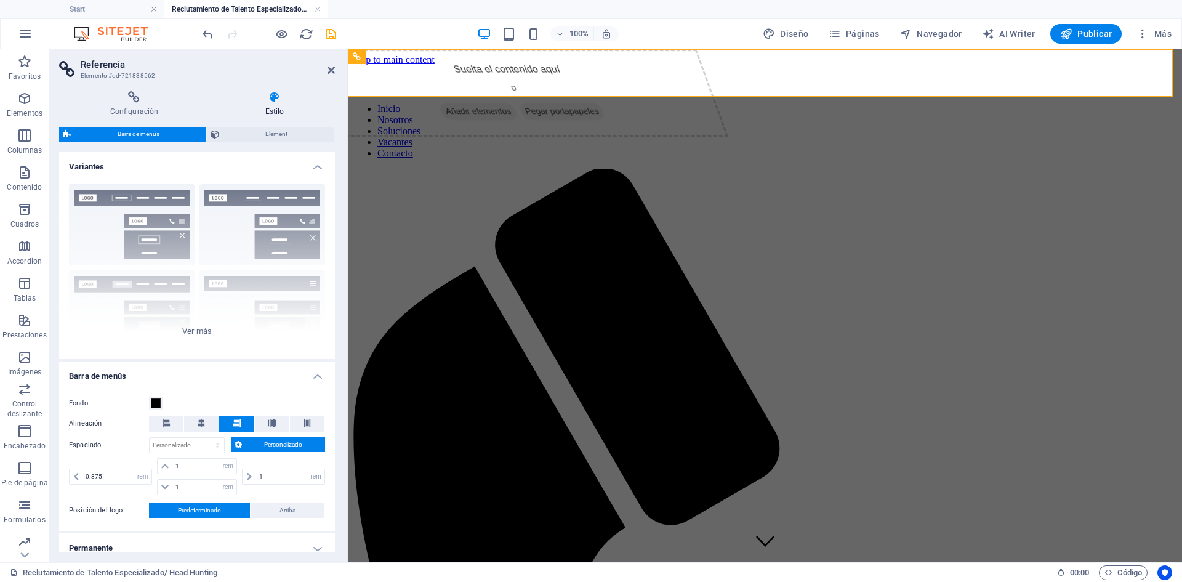
scroll to position [123, 0]
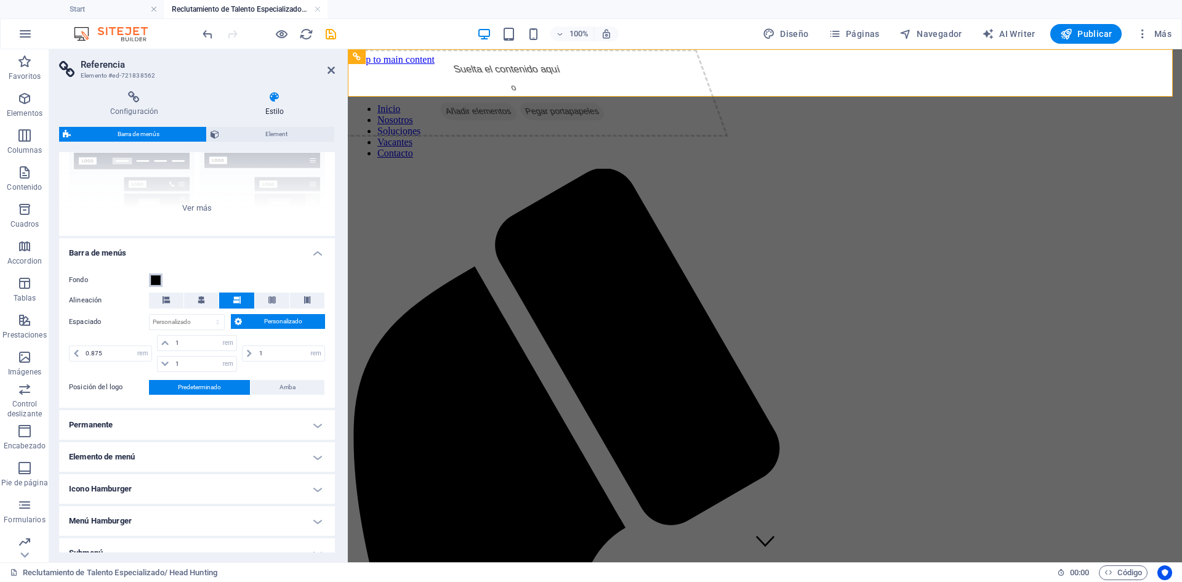
click at [155, 281] on span at bounding box center [156, 280] width 10 height 10
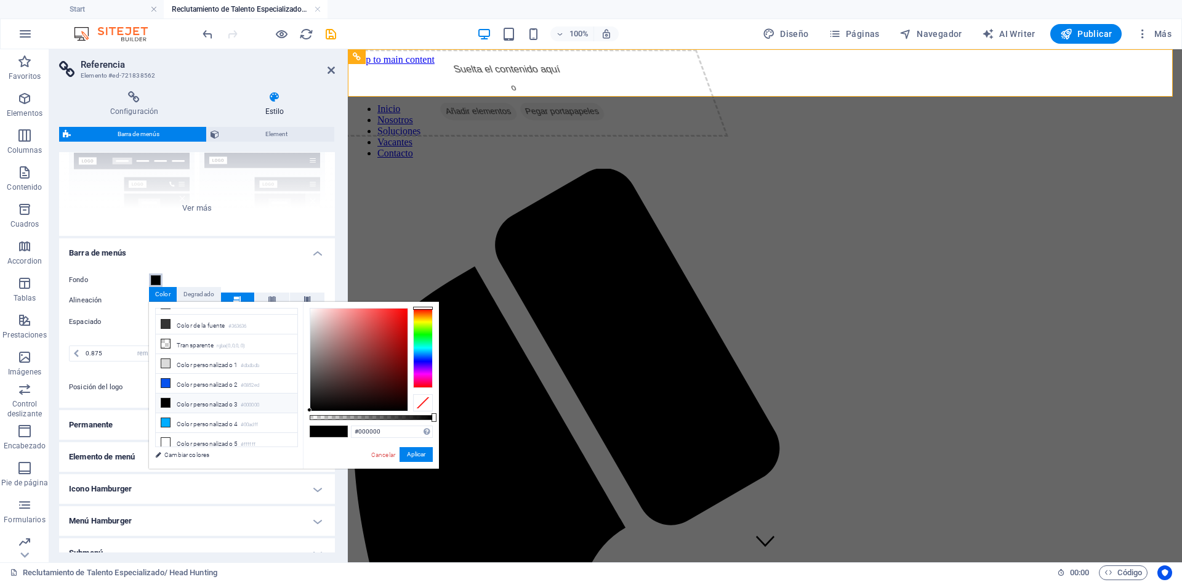
click at [155, 281] on span at bounding box center [156, 280] width 10 height 10
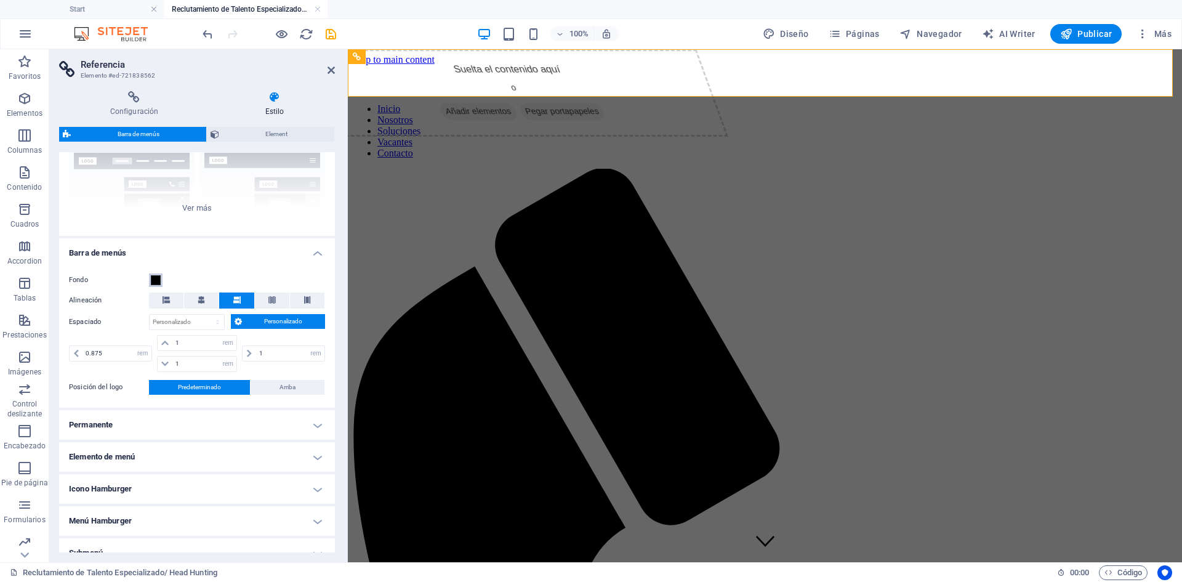
click at [155, 281] on span at bounding box center [156, 280] width 10 height 10
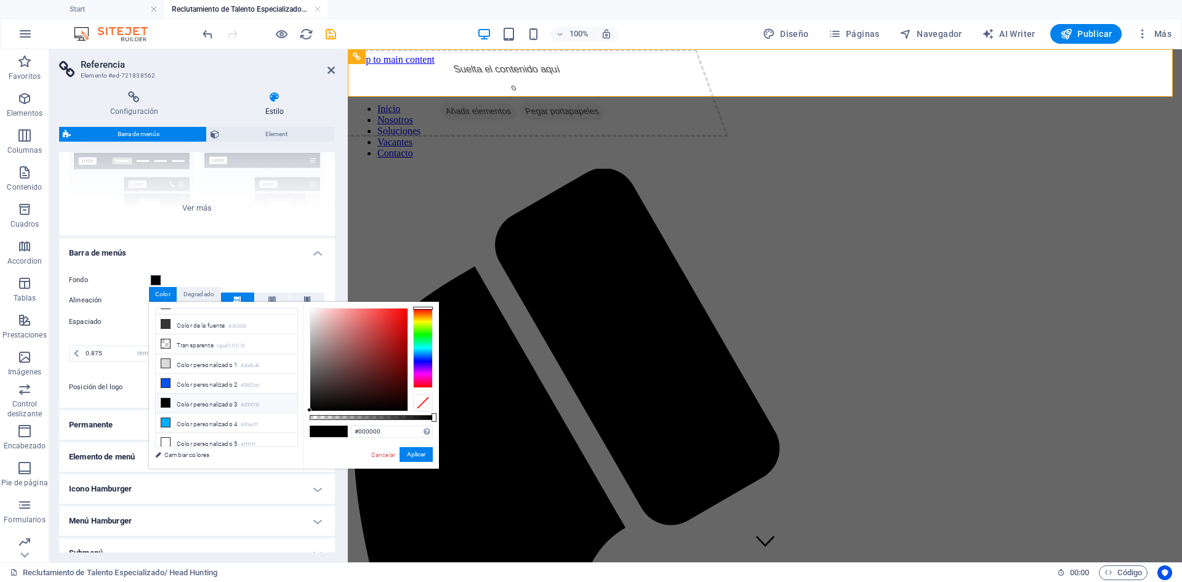
click at [216, 398] on li "Color personalizado 3 #000000" at bounding box center [227, 403] width 142 height 20
click at [167, 398] on icon at bounding box center [165, 402] width 9 height 9
click at [411, 453] on button "Aplicar" at bounding box center [415, 454] width 33 height 15
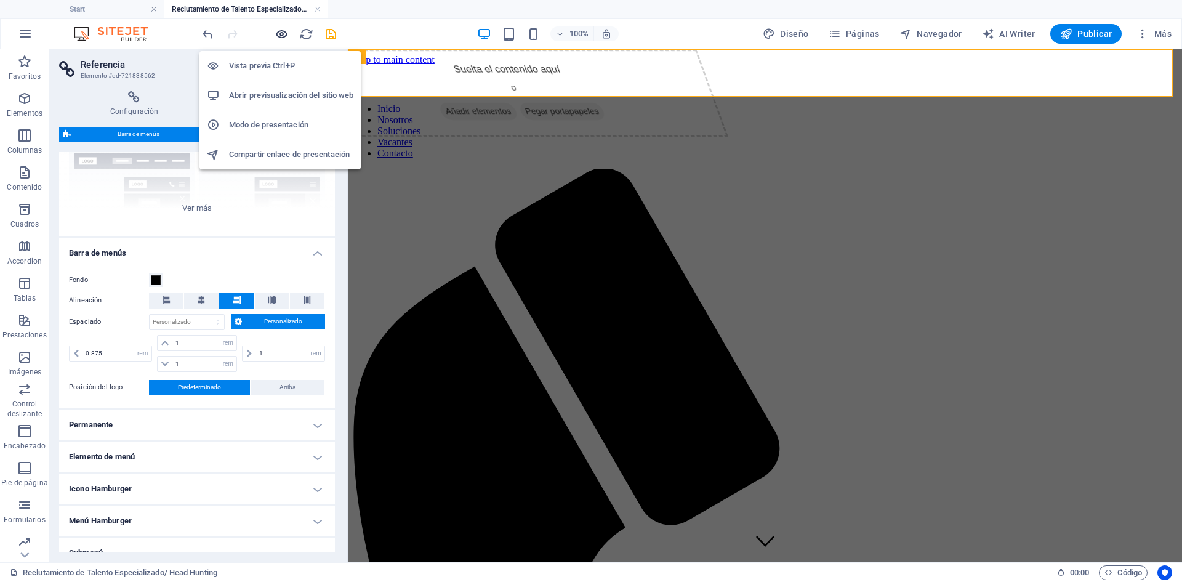
click at [286, 31] on icon "button" at bounding box center [281, 34] width 14 height 14
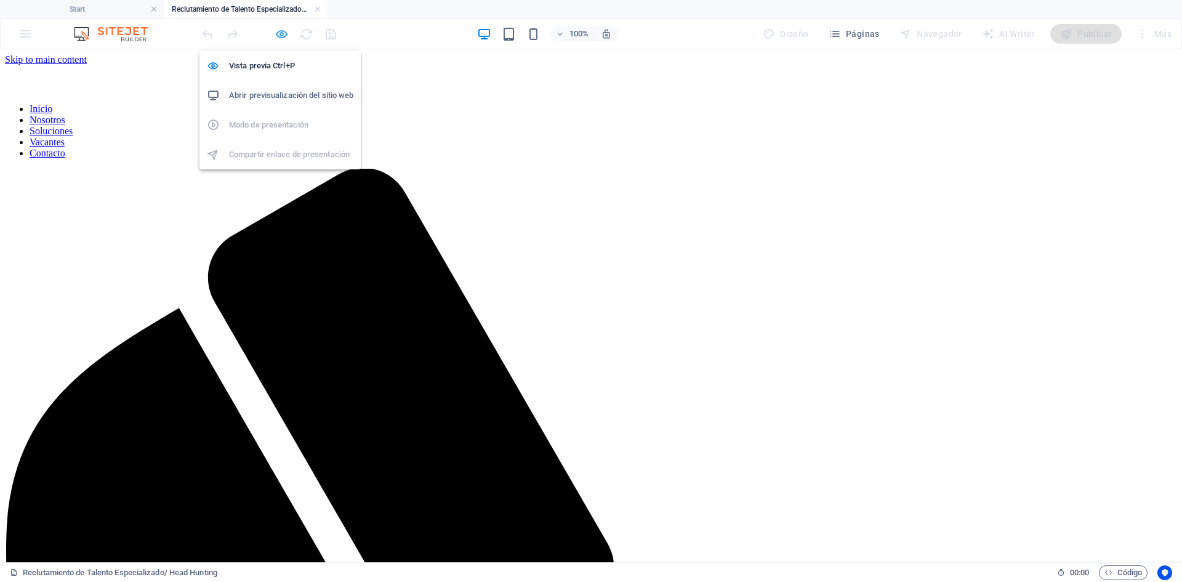
click at [286, 31] on icon "button" at bounding box center [281, 34] width 14 height 14
select select "rem"
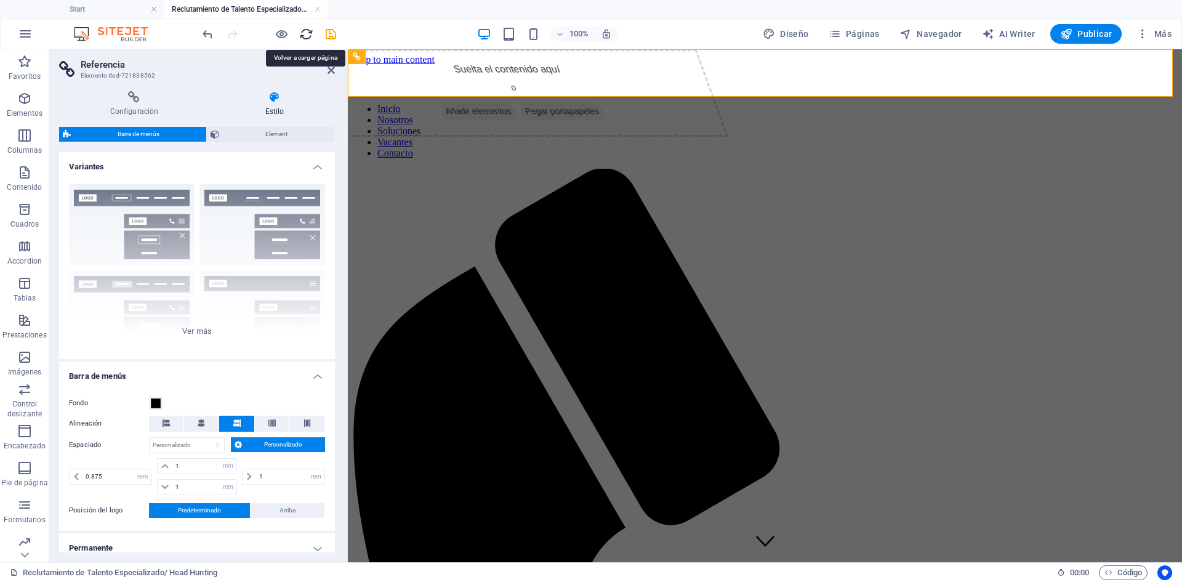
click at [310, 32] on icon "reload" at bounding box center [306, 34] width 14 height 14
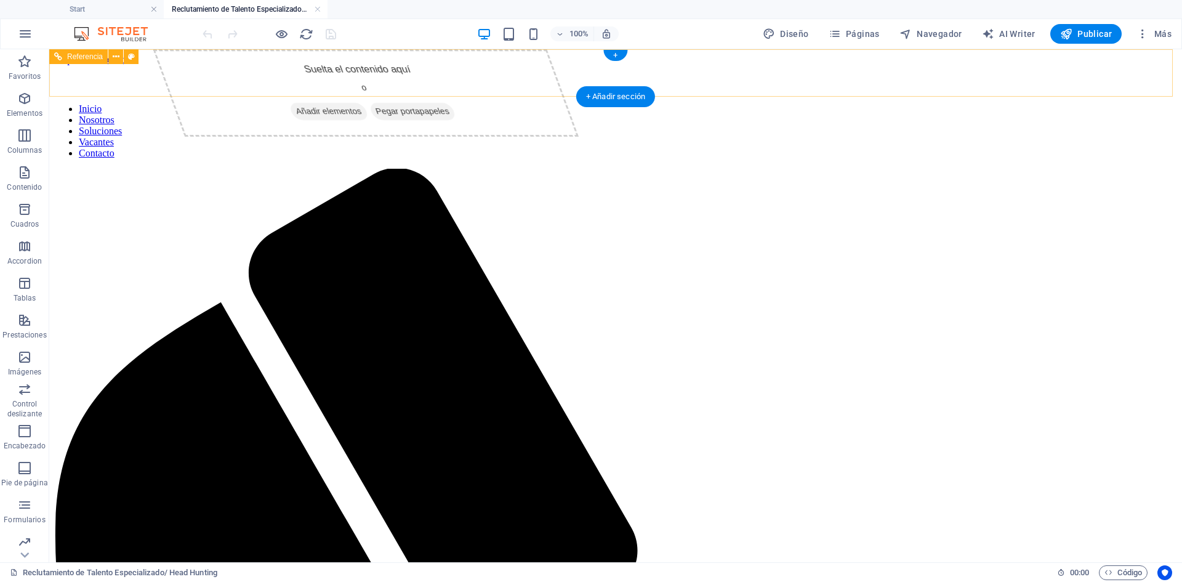
scroll to position [0, 0]
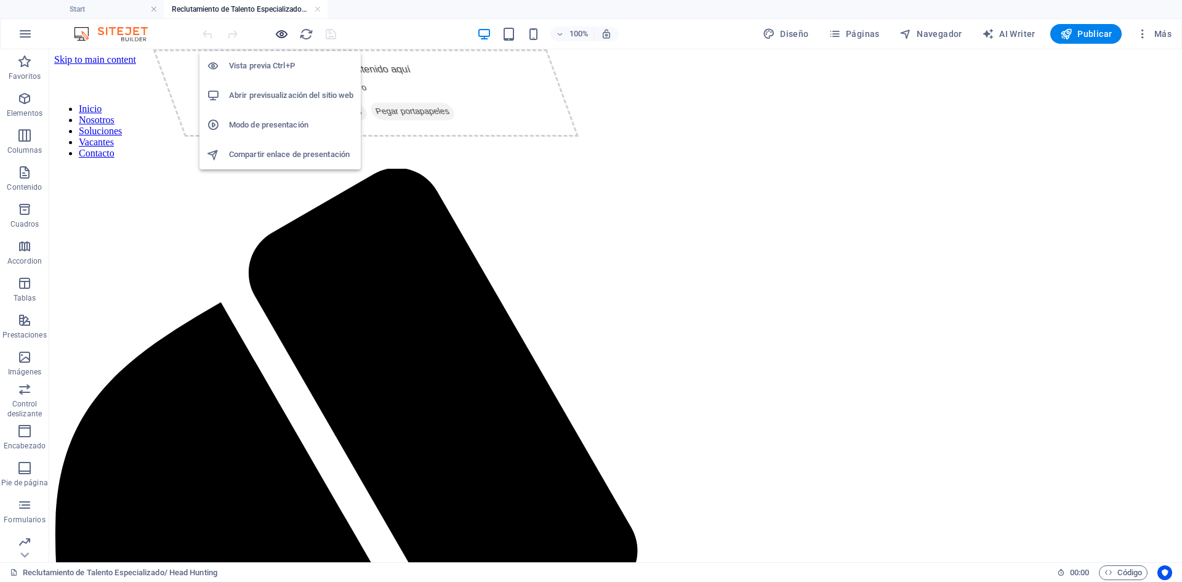
click at [282, 33] on icon "button" at bounding box center [281, 34] width 14 height 14
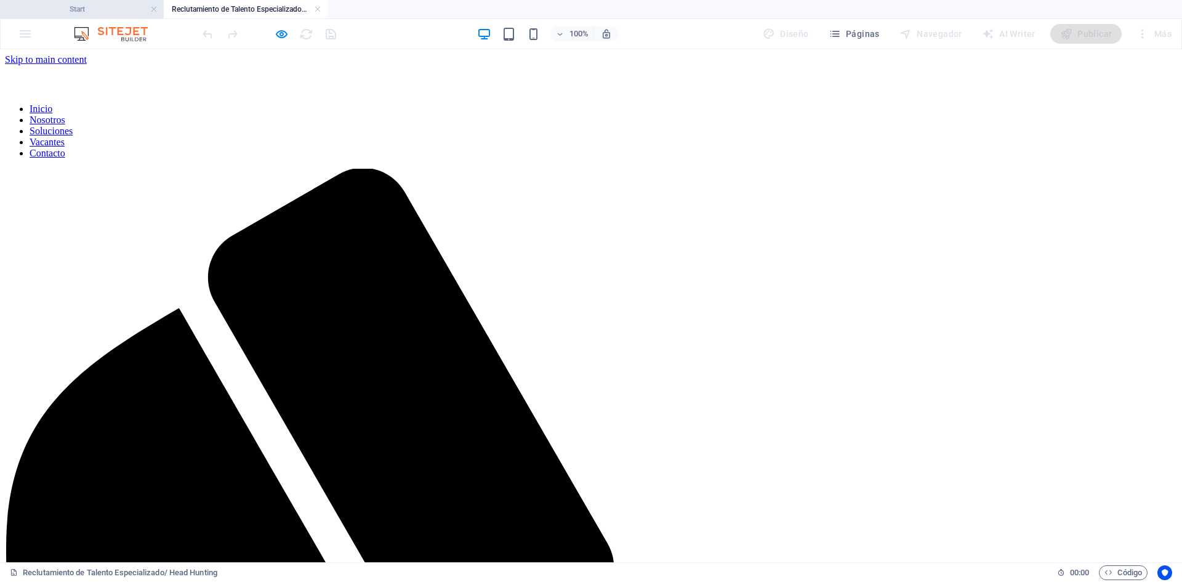
click at [93, 12] on h4 "Start" at bounding box center [82, 9] width 164 height 14
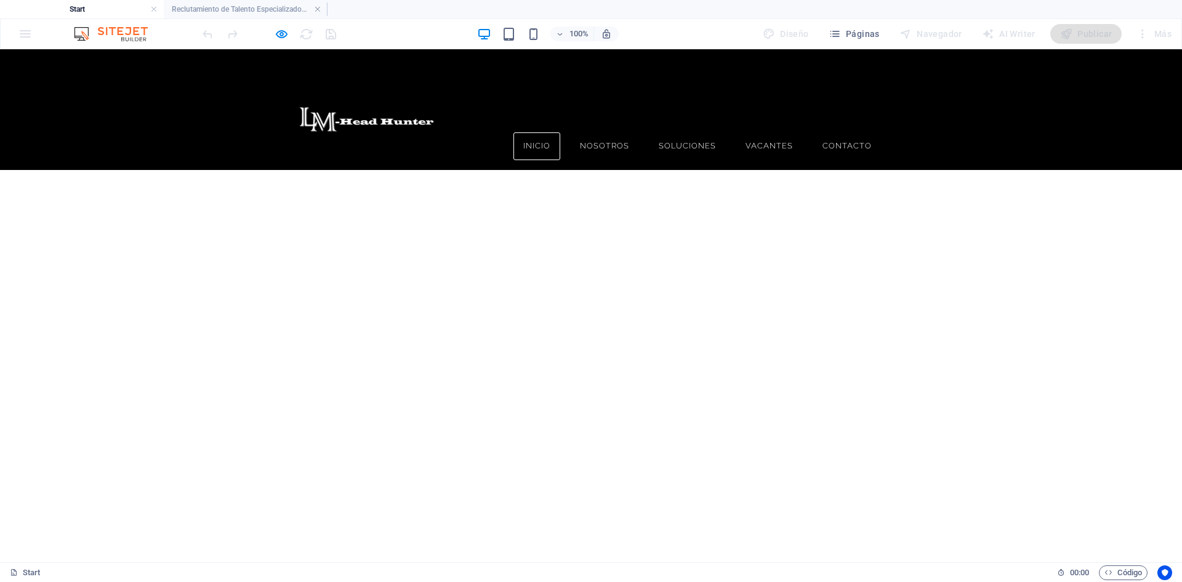
click at [182, 71] on div at bounding box center [591, 72] width 1182 height 47
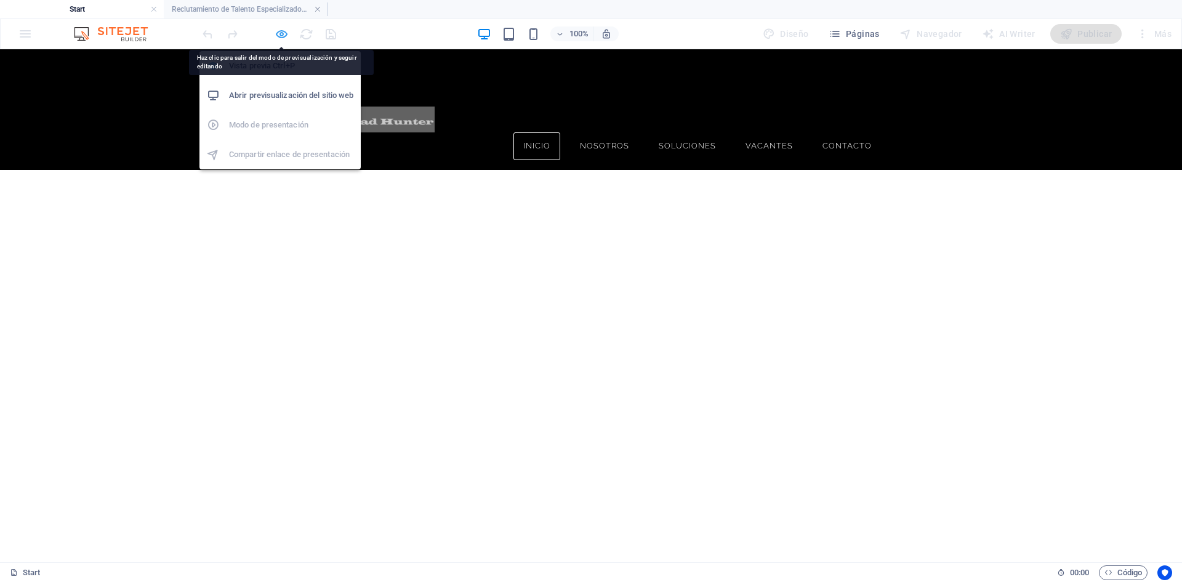
click at [280, 31] on icon "button" at bounding box center [281, 34] width 14 height 14
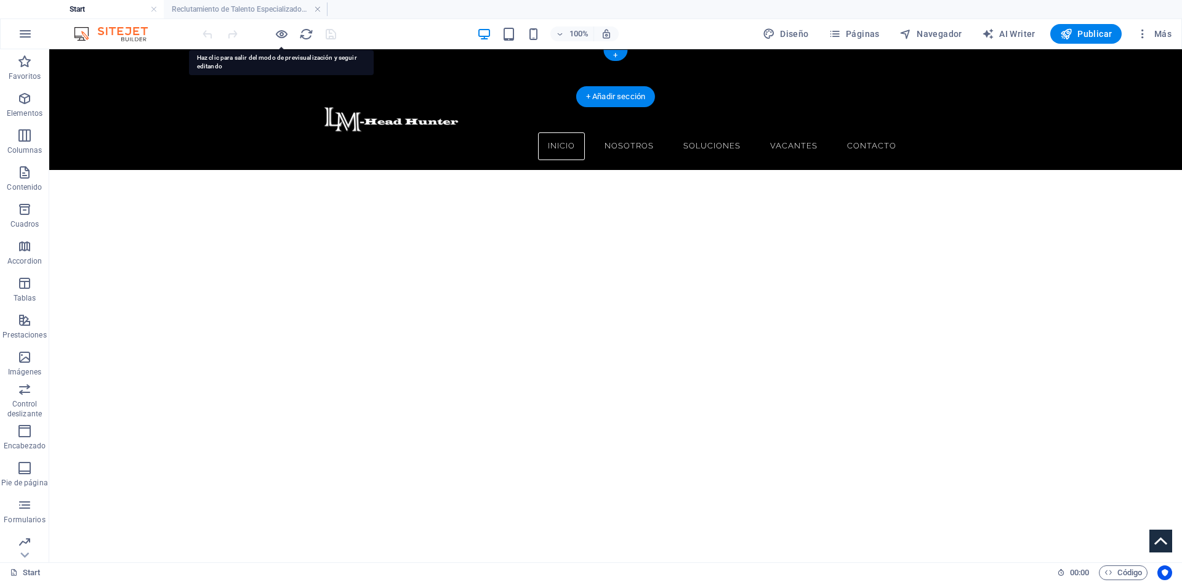
click at [143, 77] on figure at bounding box center [615, 72] width 1132 height 47
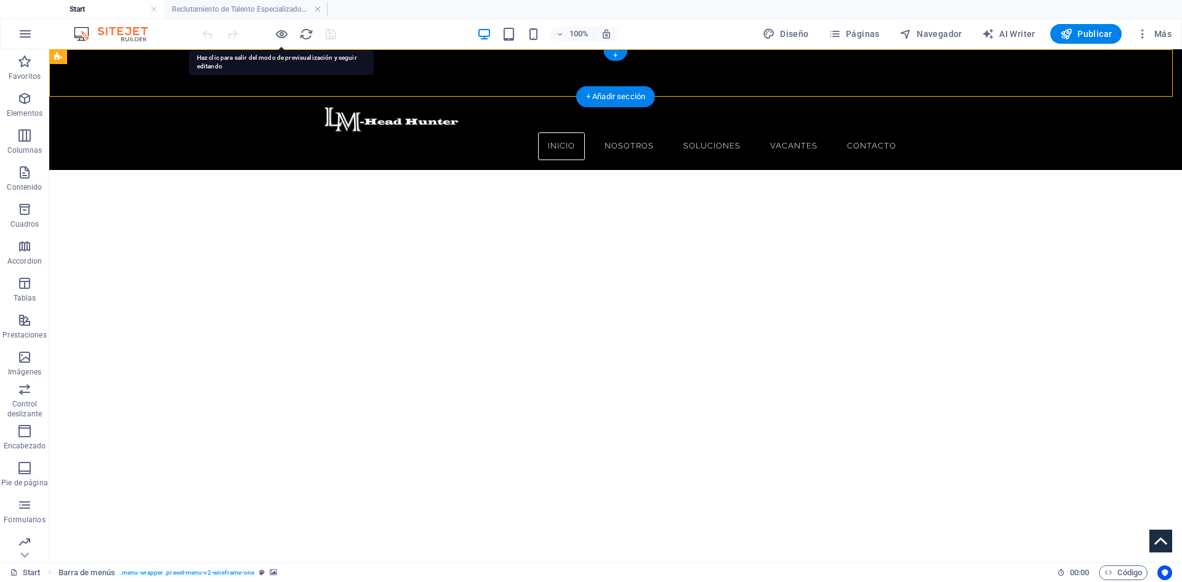
click at [143, 77] on figure at bounding box center [615, 72] width 1132 height 47
select select "rem"
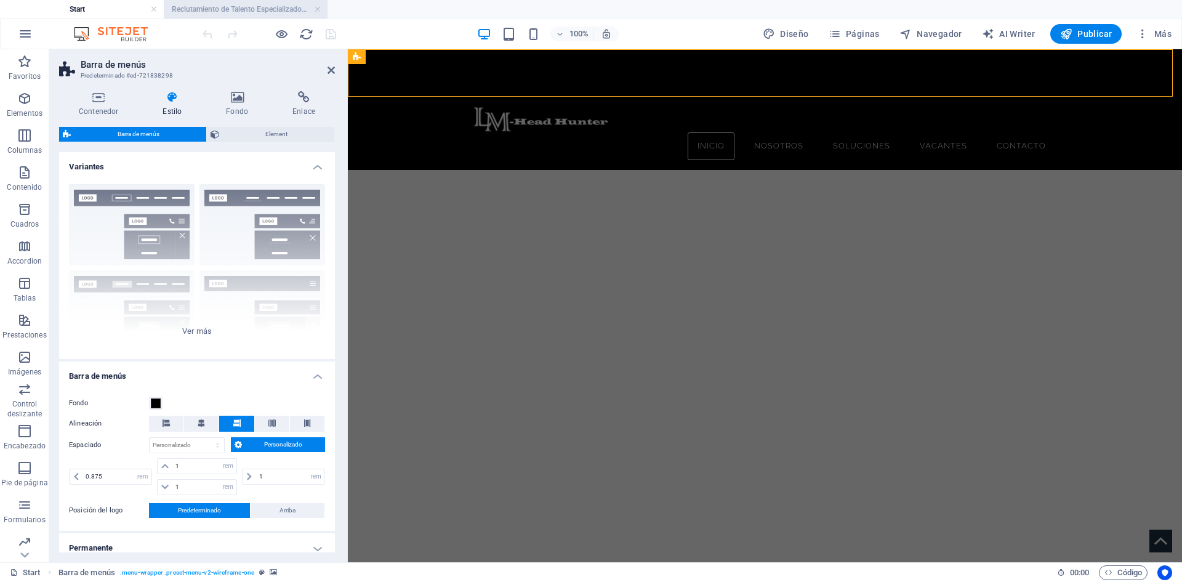
click at [229, 7] on h4 "Reclutamiento de Talento Especializado/ Head Hunting" at bounding box center [246, 9] width 164 height 14
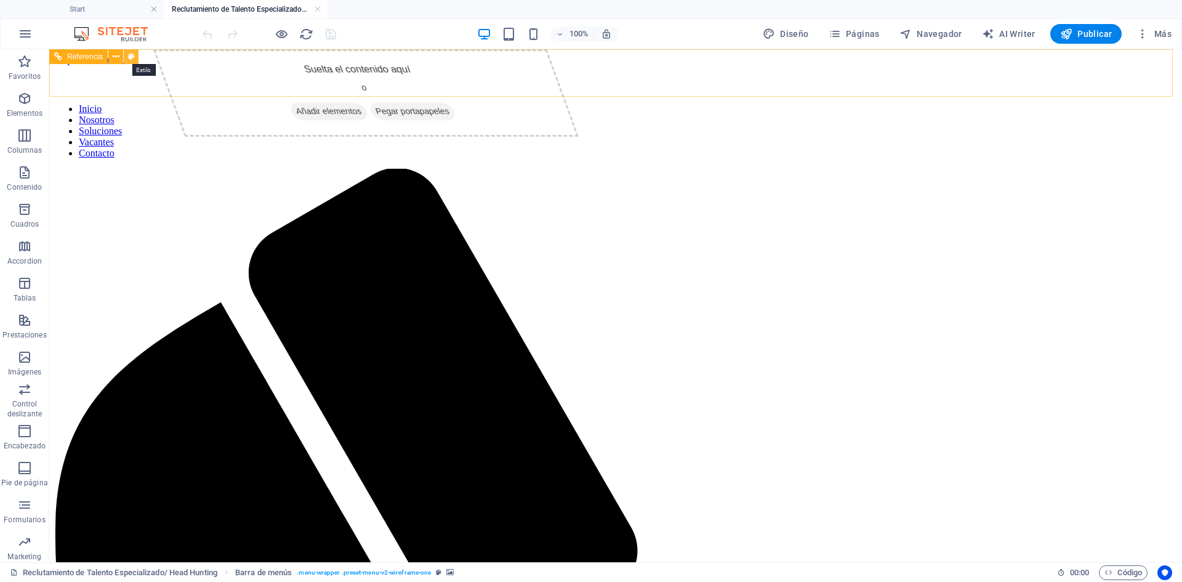
click at [134, 56] on icon at bounding box center [131, 56] width 7 height 13
select select "rem"
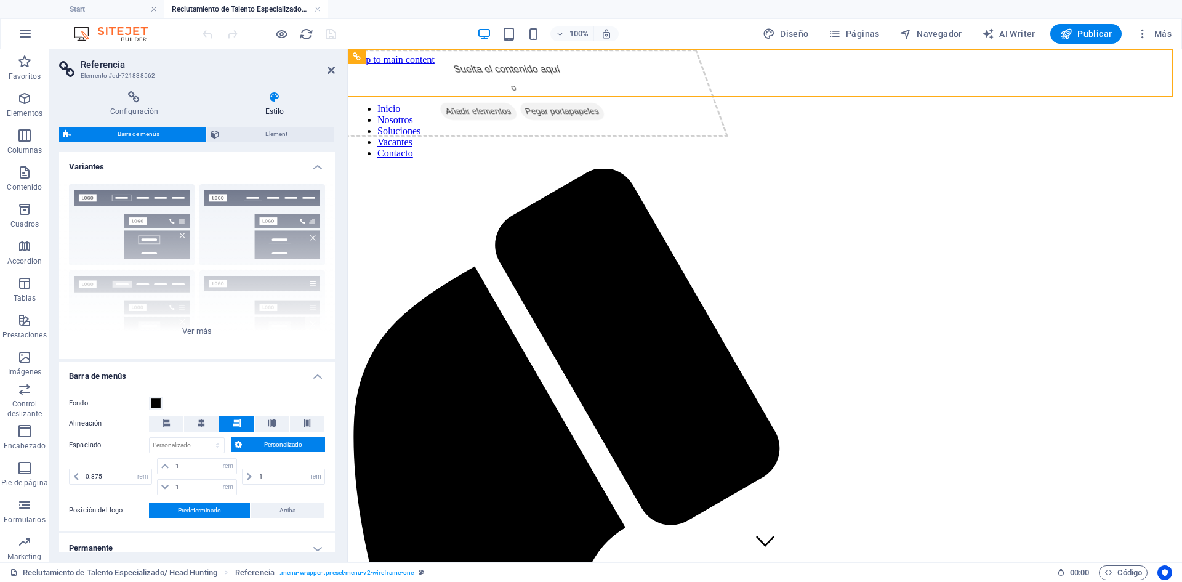
click at [268, 103] on h4 "Estilo" at bounding box center [274, 104] width 121 height 26
click at [154, 401] on span at bounding box center [156, 403] width 10 height 10
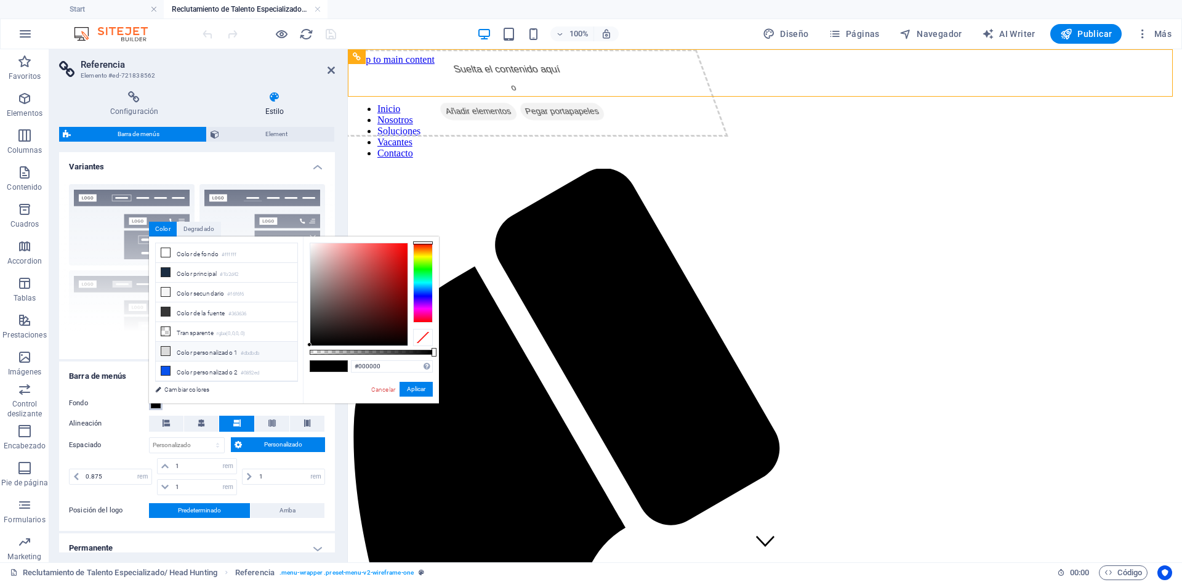
scroll to position [53, 0]
click at [199, 329] on li "Color personalizado 3 #000000" at bounding box center [227, 338] width 142 height 20
click at [196, 331] on li "Color personalizado 3 #000000" at bounding box center [227, 338] width 142 height 20
click at [174, 334] on li "Color personalizado 3 #000000" at bounding box center [227, 338] width 142 height 20
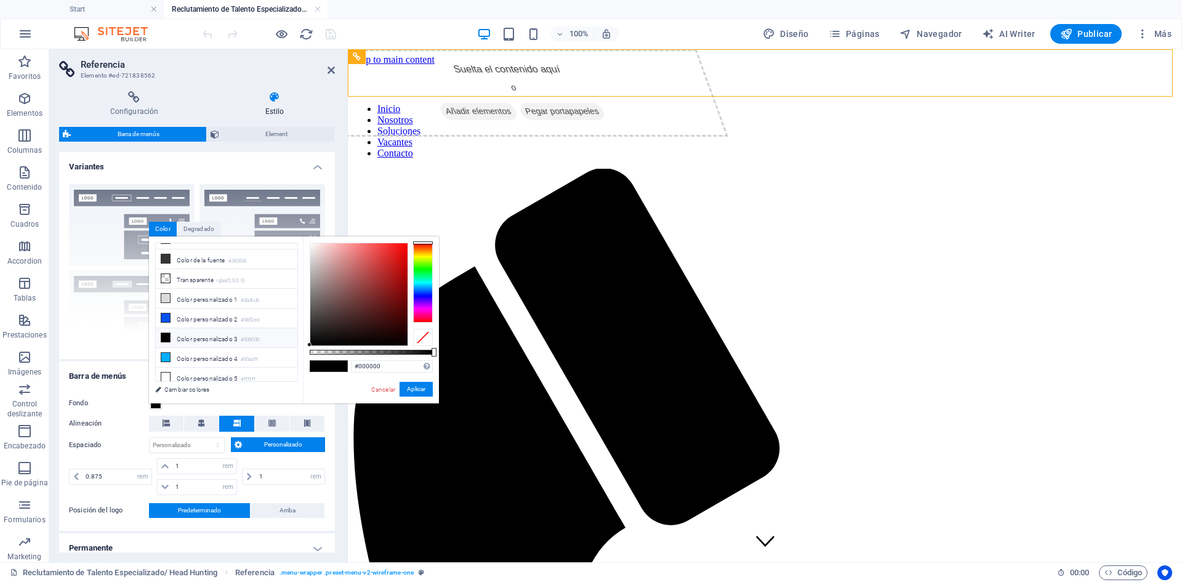
click at [174, 334] on li "Color personalizado 3 #000000" at bounding box center [227, 338] width 142 height 20
click at [167, 257] on icon at bounding box center [165, 258] width 9 height 9
click at [178, 329] on li "Color personalizado 3 #000000" at bounding box center [227, 338] width 142 height 20
type input "#000000"
click at [178, 329] on li "Color personalizado 3 #000000" at bounding box center [227, 338] width 142 height 20
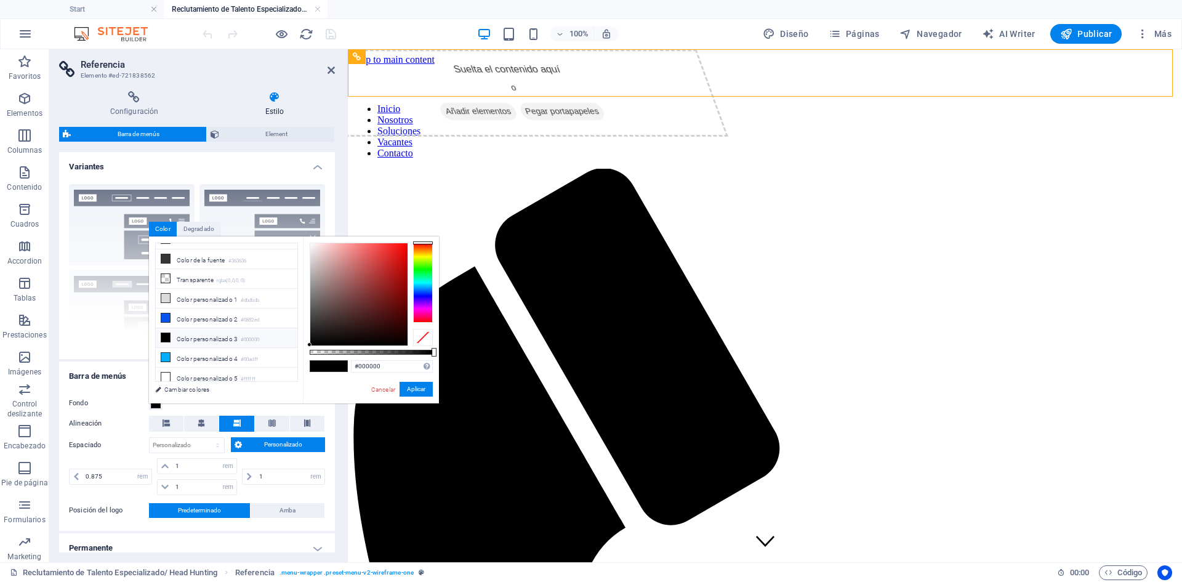
click at [178, 329] on li "Color personalizado 3 #000000" at bounding box center [227, 338] width 142 height 20
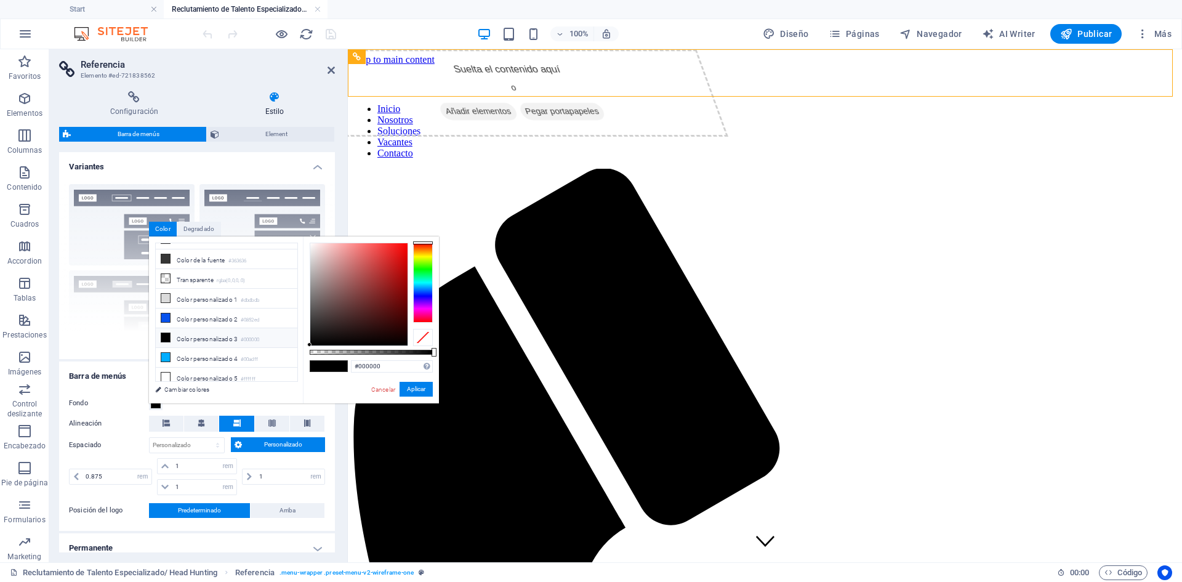
click at [178, 329] on li "Color personalizado 3 #000000" at bounding box center [227, 338] width 142 height 20
click at [418, 387] on button "Aplicar" at bounding box center [415, 389] width 33 height 15
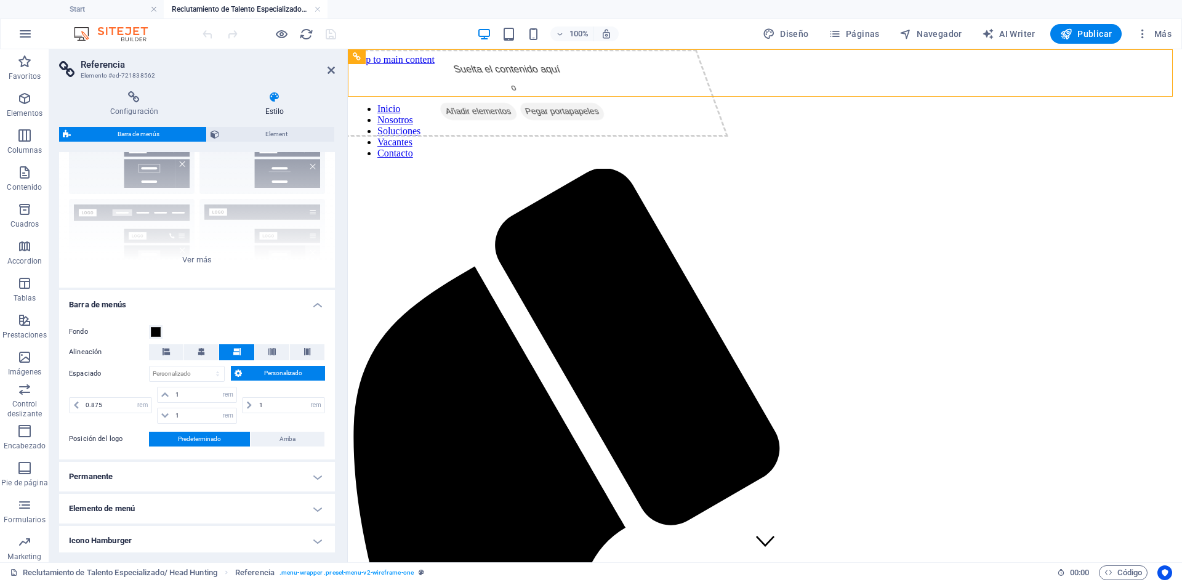
scroll to position [0, 0]
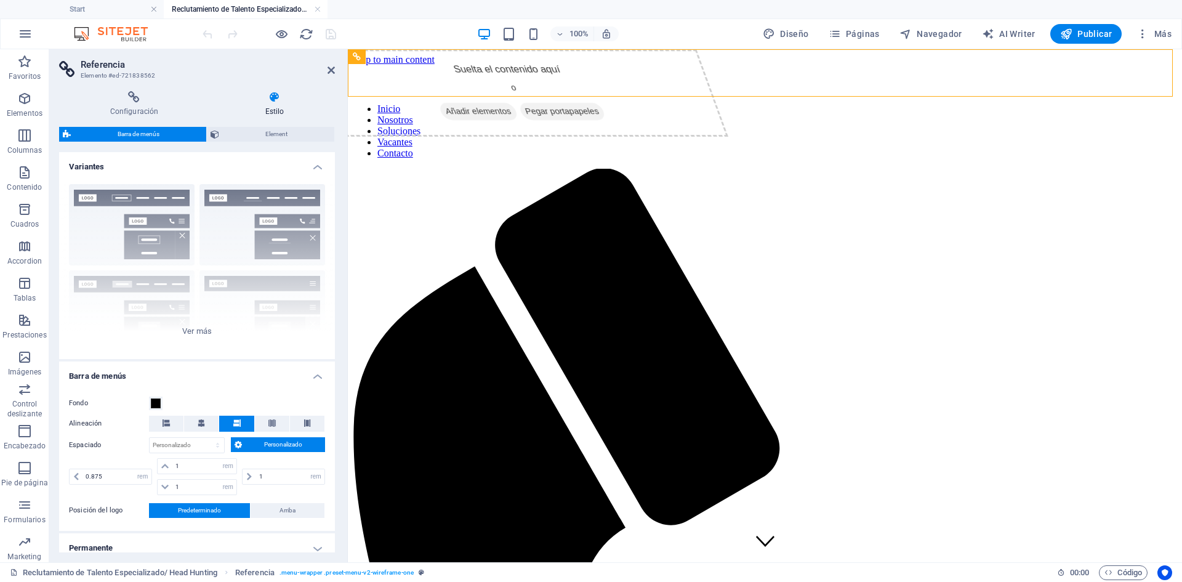
click at [268, 95] on icon at bounding box center [274, 97] width 121 height 12
click at [415, 58] on icon at bounding box center [414, 56] width 7 height 13
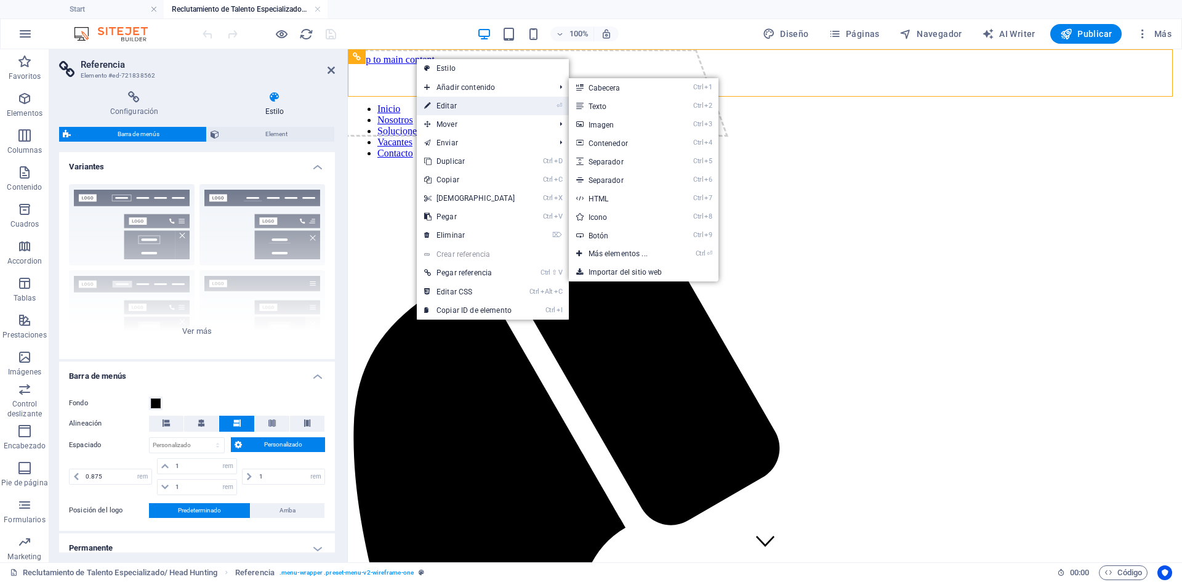
click at [444, 105] on link "⏎ Editar" at bounding box center [470, 106] width 106 height 18
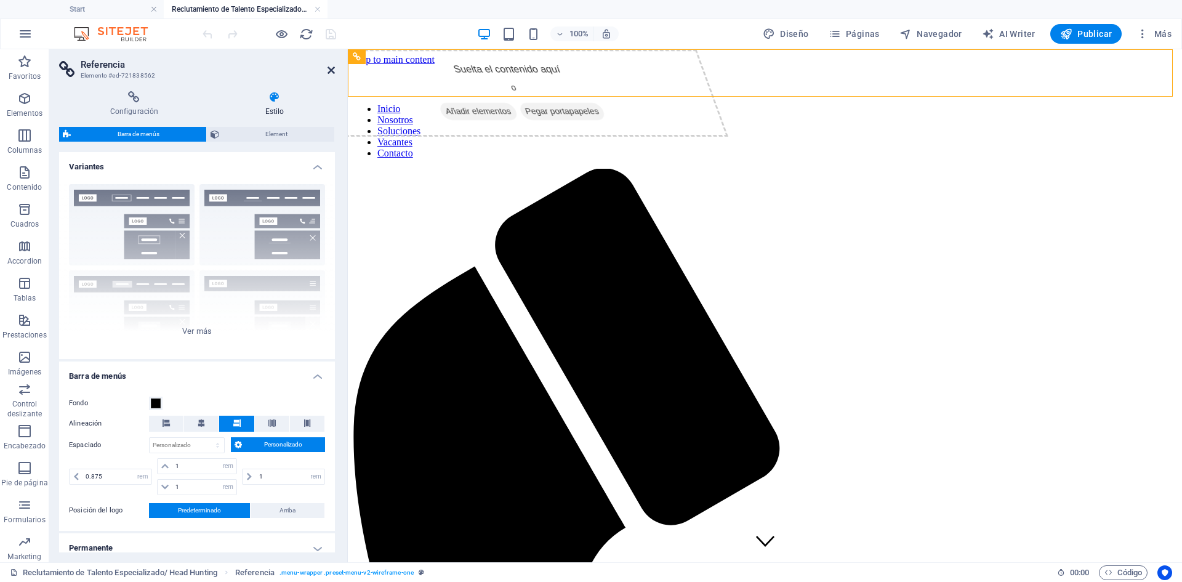
click at [334, 72] on icon at bounding box center [330, 70] width 7 height 10
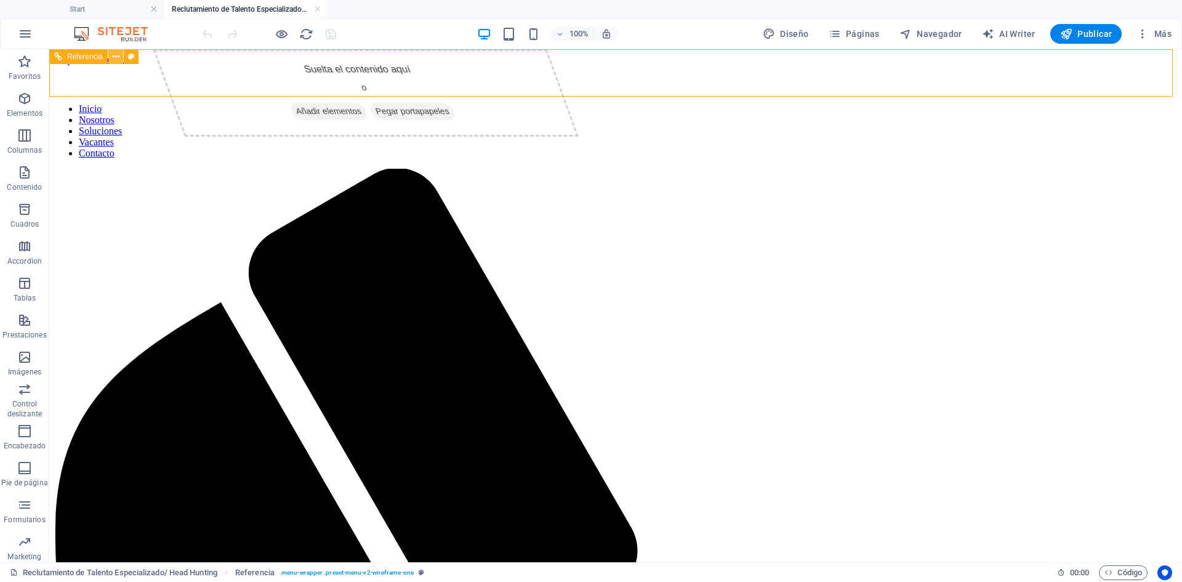
click at [114, 56] on icon at bounding box center [116, 56] width 7 height 13
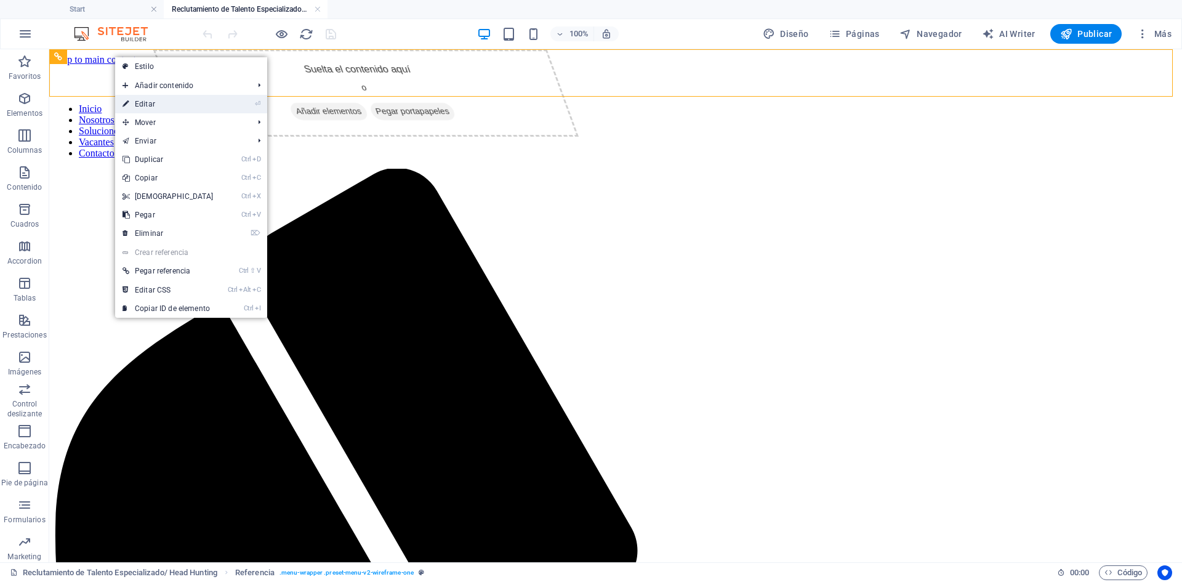
click at [144, 102] on link "⏎ Editar" at bounding box center [168, 104] width 106 height 18
select select "rem"
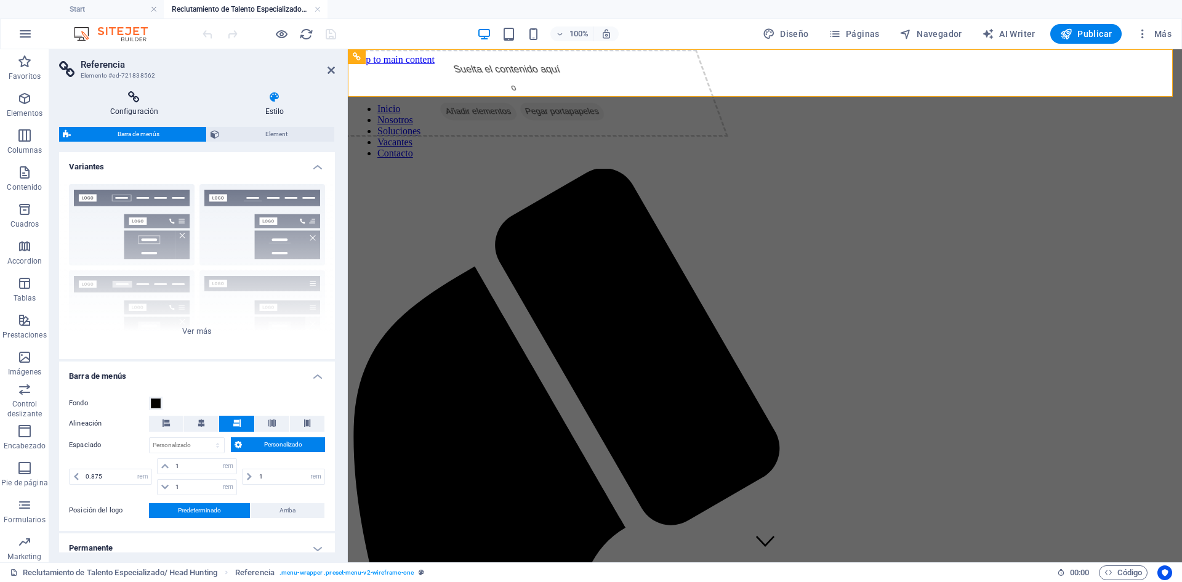
click at [140, 100] on icon at bounding box center [134, 97] width 150 height 12
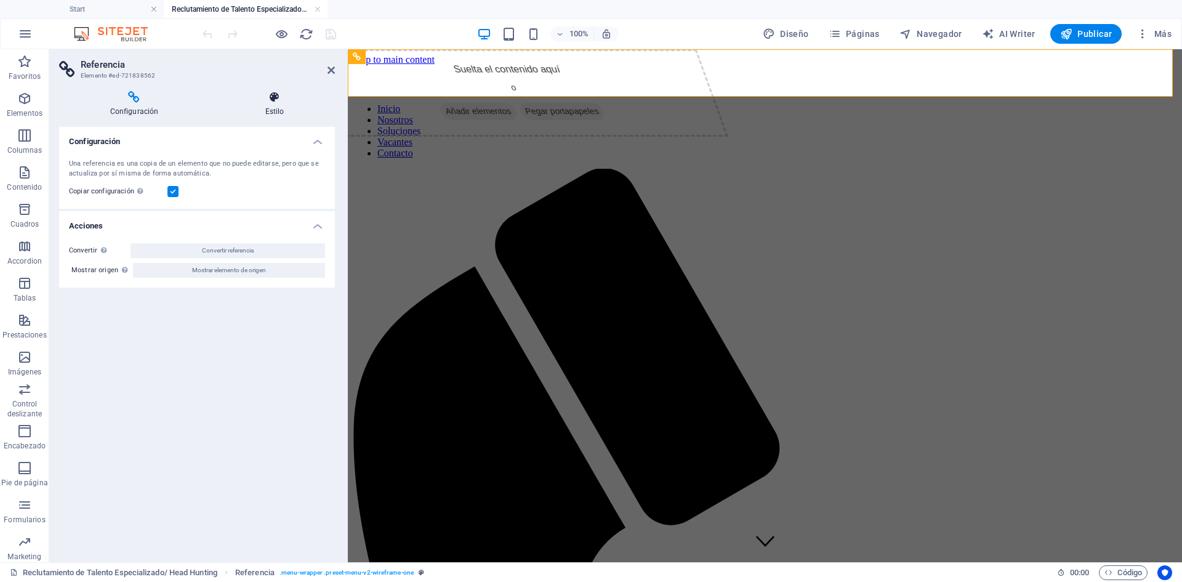
click at [275, 100] on icon at bounding box center [274, 97] width 121 height 12
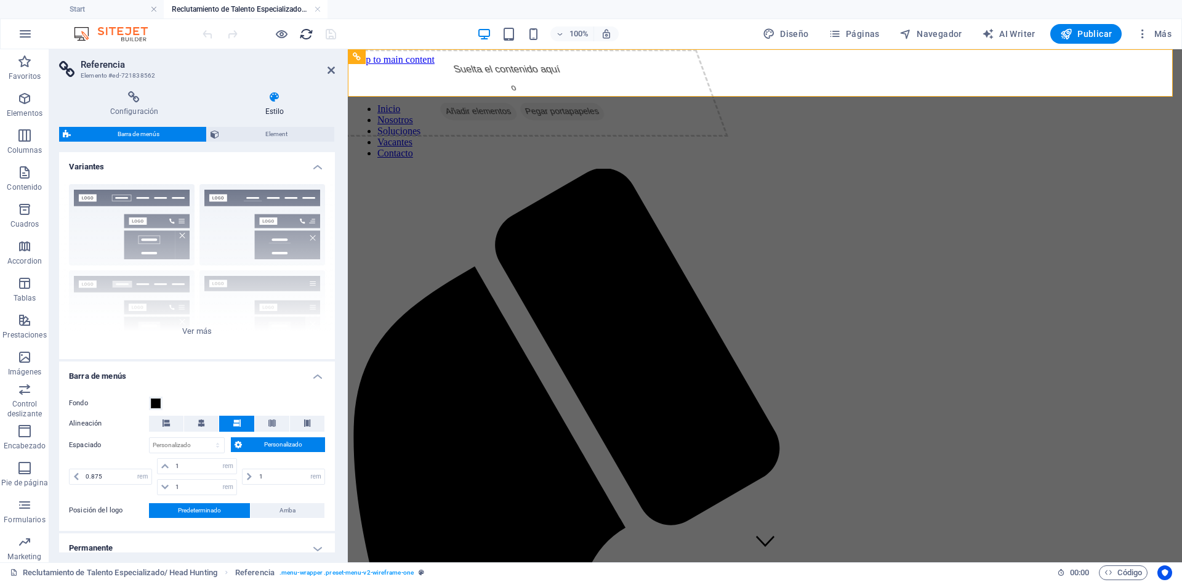
click at [301, 34] on icon "reload" at bounding box center [306, 34] width 14 height 14
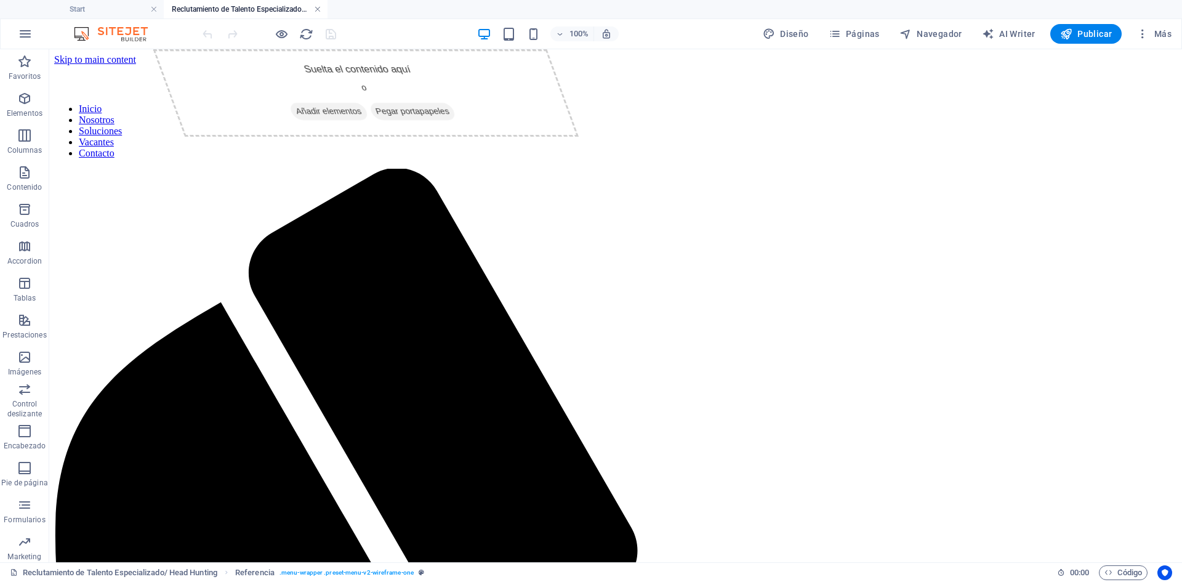
click at [314, 8] on link at bounding box center [317, 10] width 7 height 12
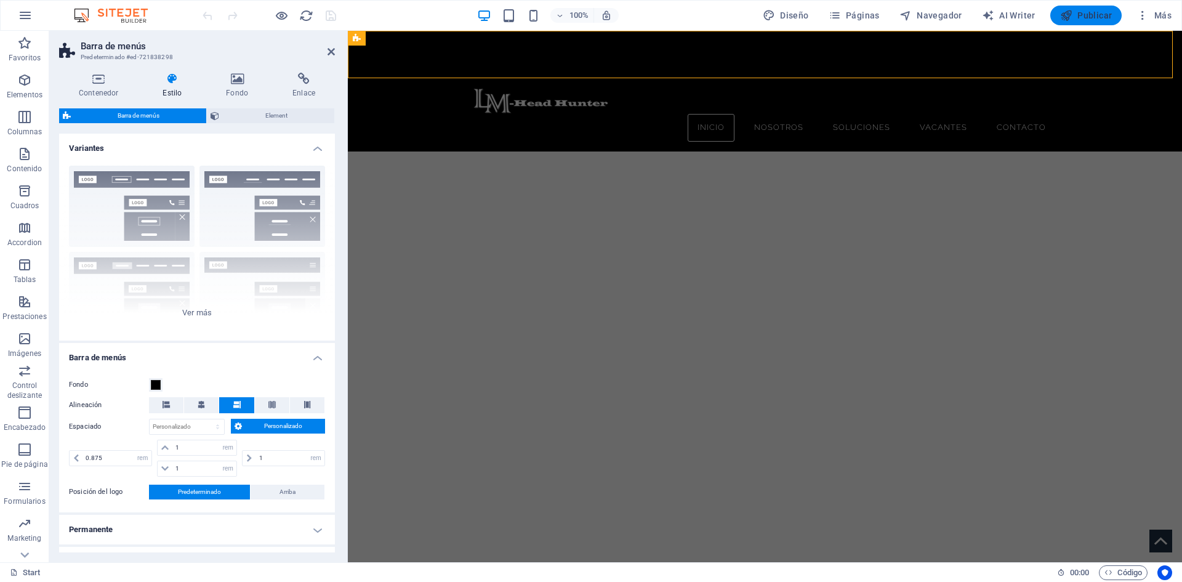
click at [1084, 17] on span "Publicar" at bounding box center [1086, 15] width 52 height 12
checkbox input "false"
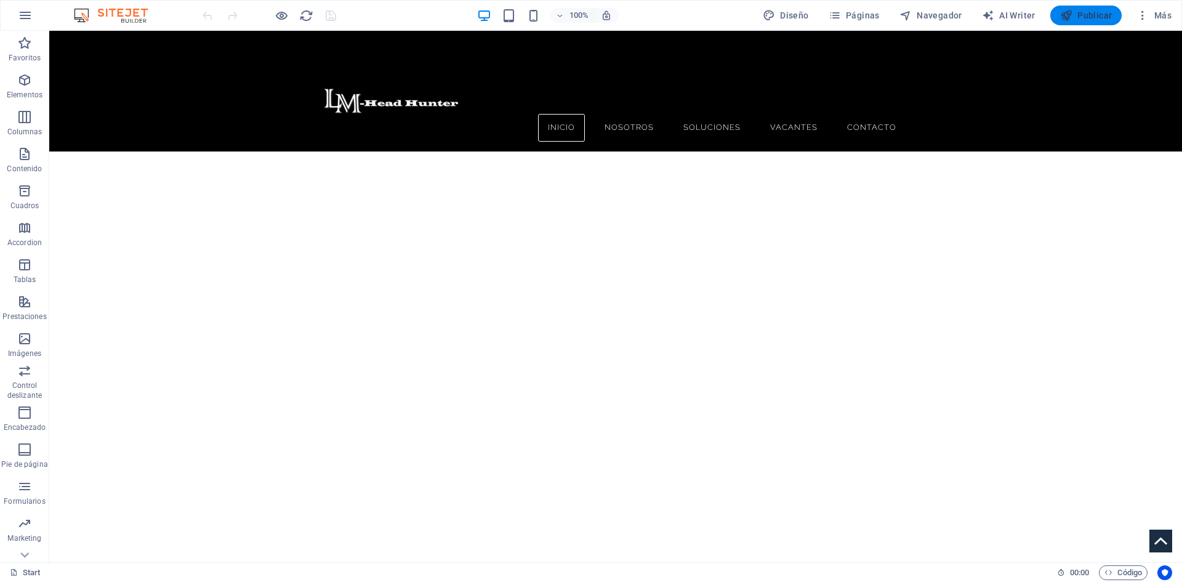
click at [1075, 17] on span "Publicar" at bounding box center [1086, 15] width 52 height 12
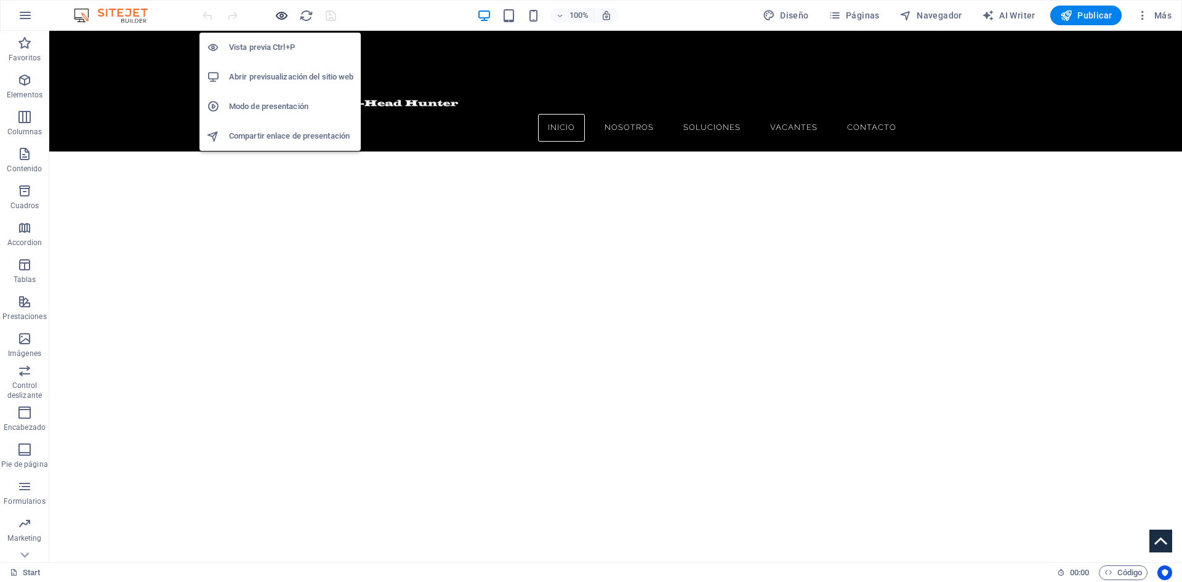
click at [281, 17] on icon "button" at bounding box center [281, 16] width 14 height 14
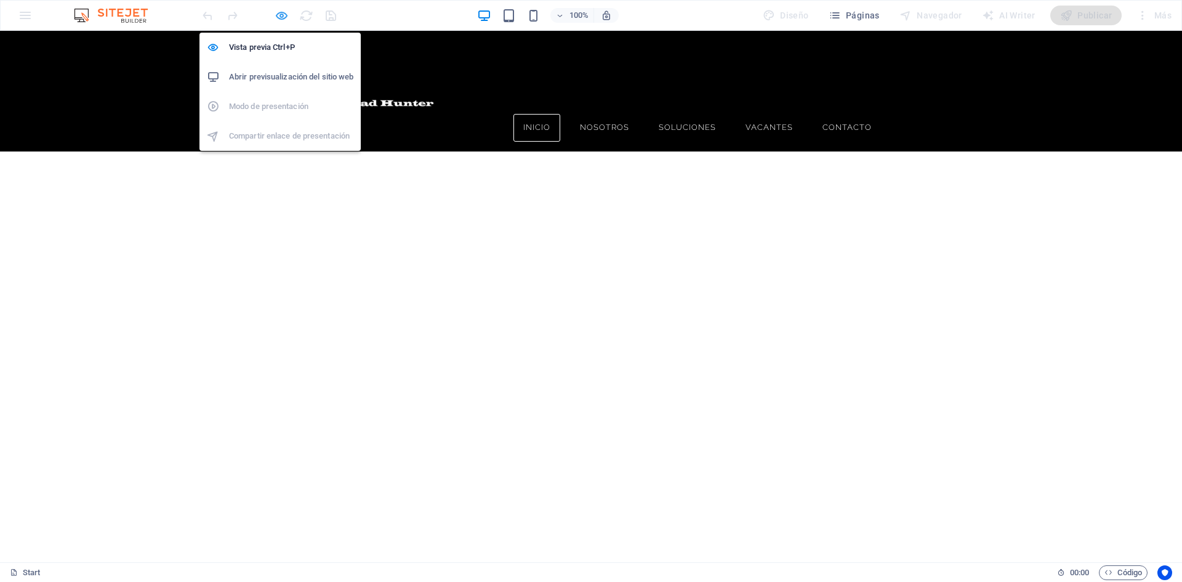
click at [279, 12] on icon "button" at bounding box center [281, 16] width 14 height 14
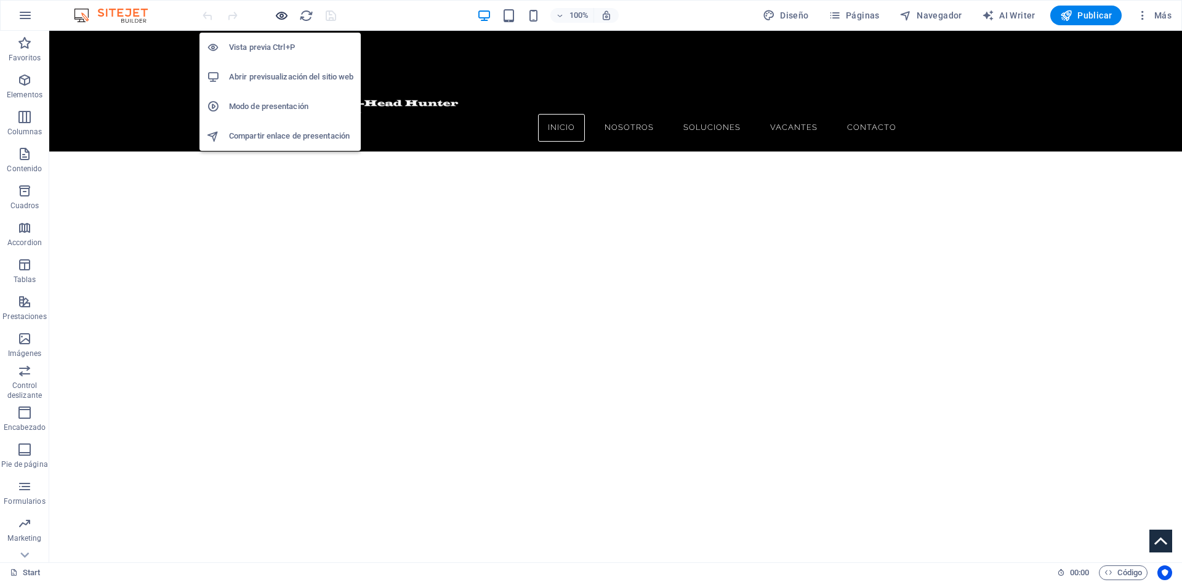
click at [277, 20] on icon "button" at bounding box center [281, 16] width 14 height 14
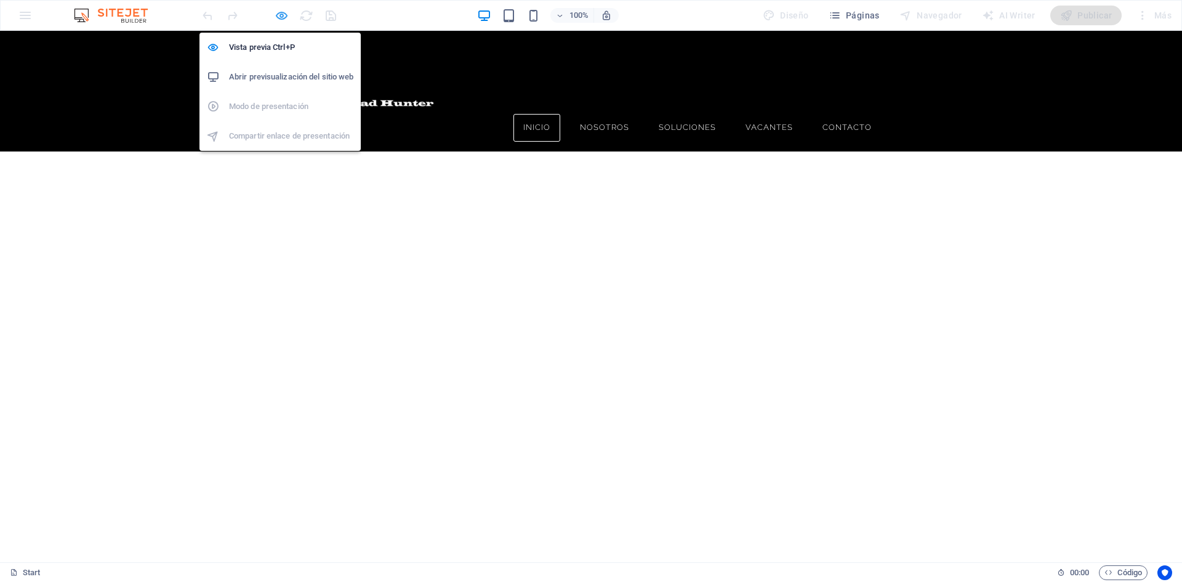
click at [277, 19] on icon "button" at bounding box center [281, 16] width 14 height 14
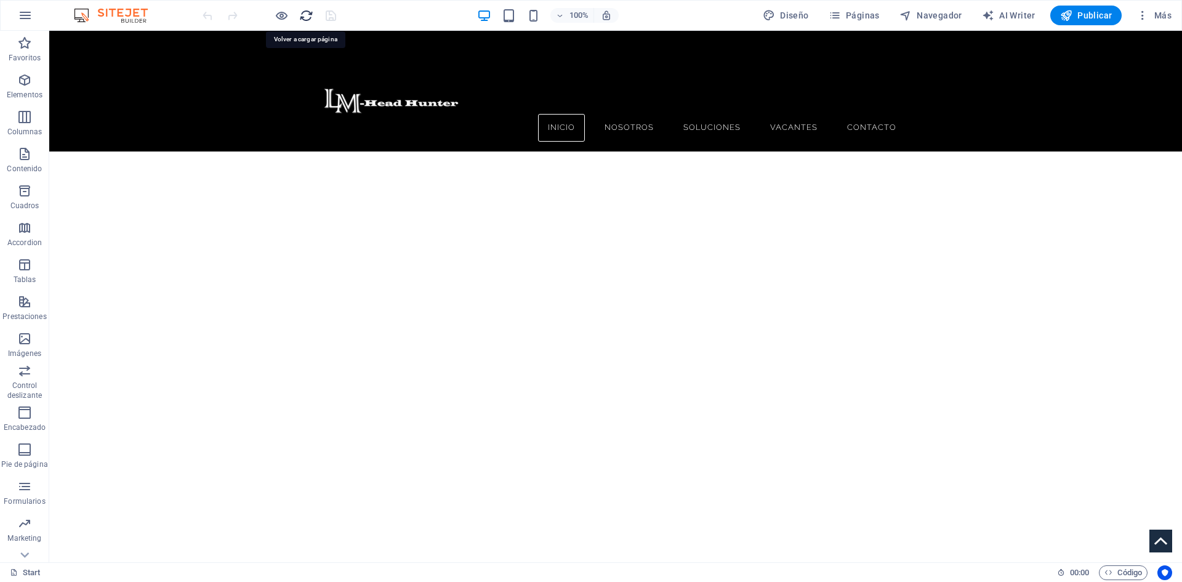
click at [300, 15] on icon "reload" at bounding box center [306, 16] width 14 height 14
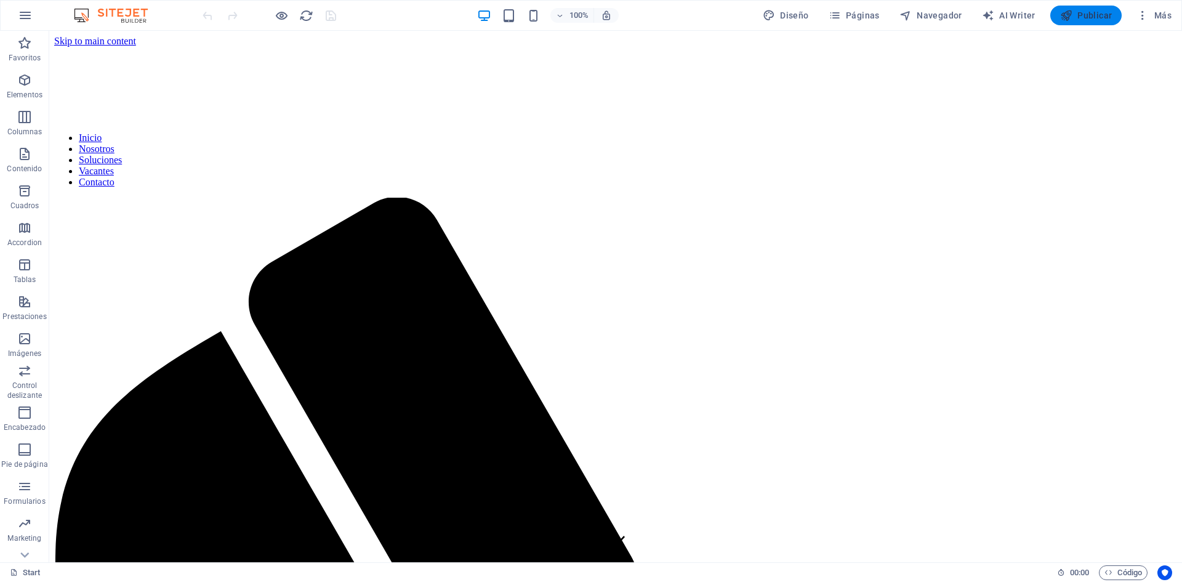
click at [1091, 18] on span "Publicar" at bounding box center [1086, 15] width 52 height 12
